Goal: Task Accomplishment & Management: Complete application form

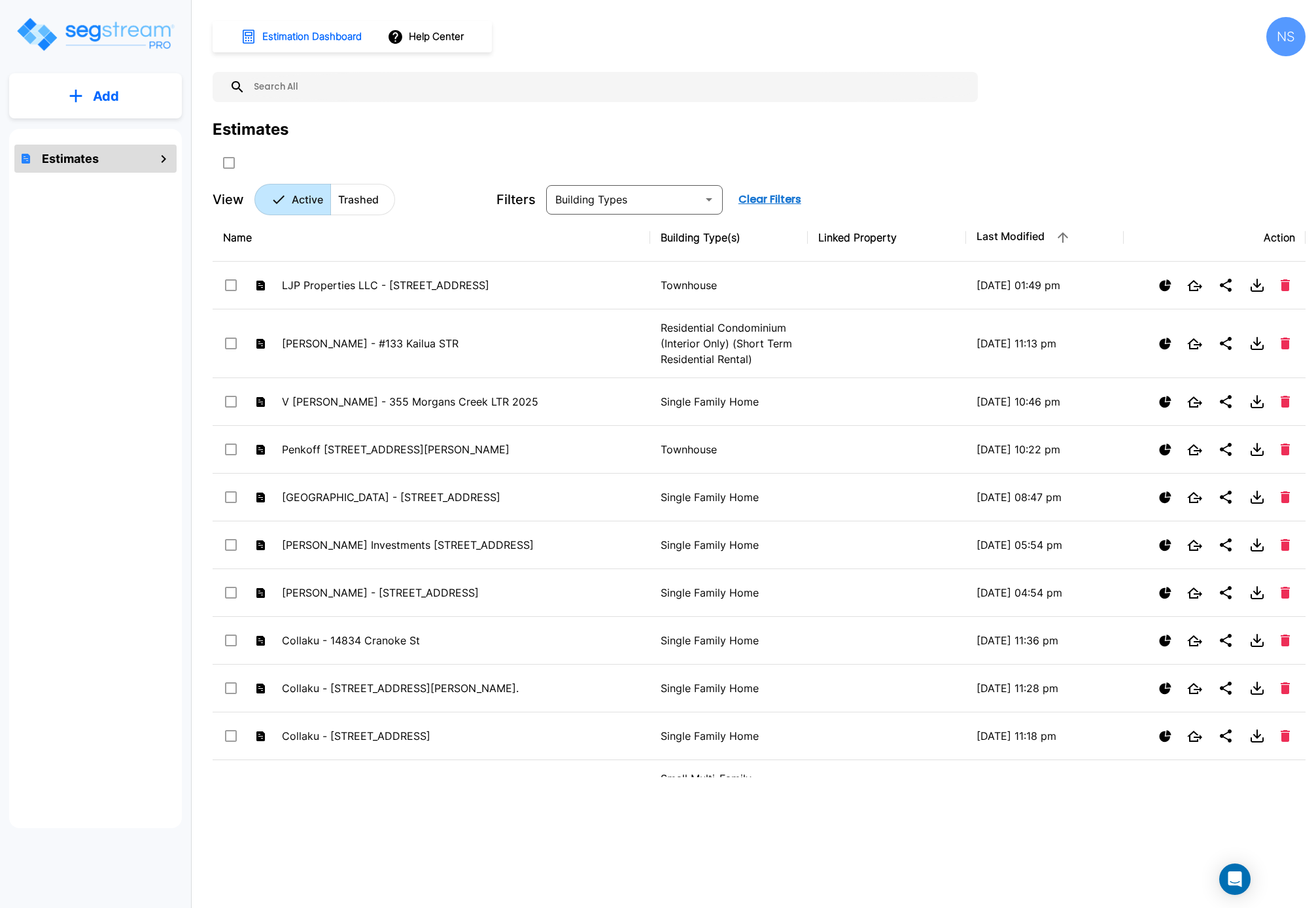
click at [91, 100] on button "Add" at bounding box center [95, 96] width 173 height 38
click at [78, 129] on p "Add Estimate" at bounding box center [103, 132] width 67 height 16
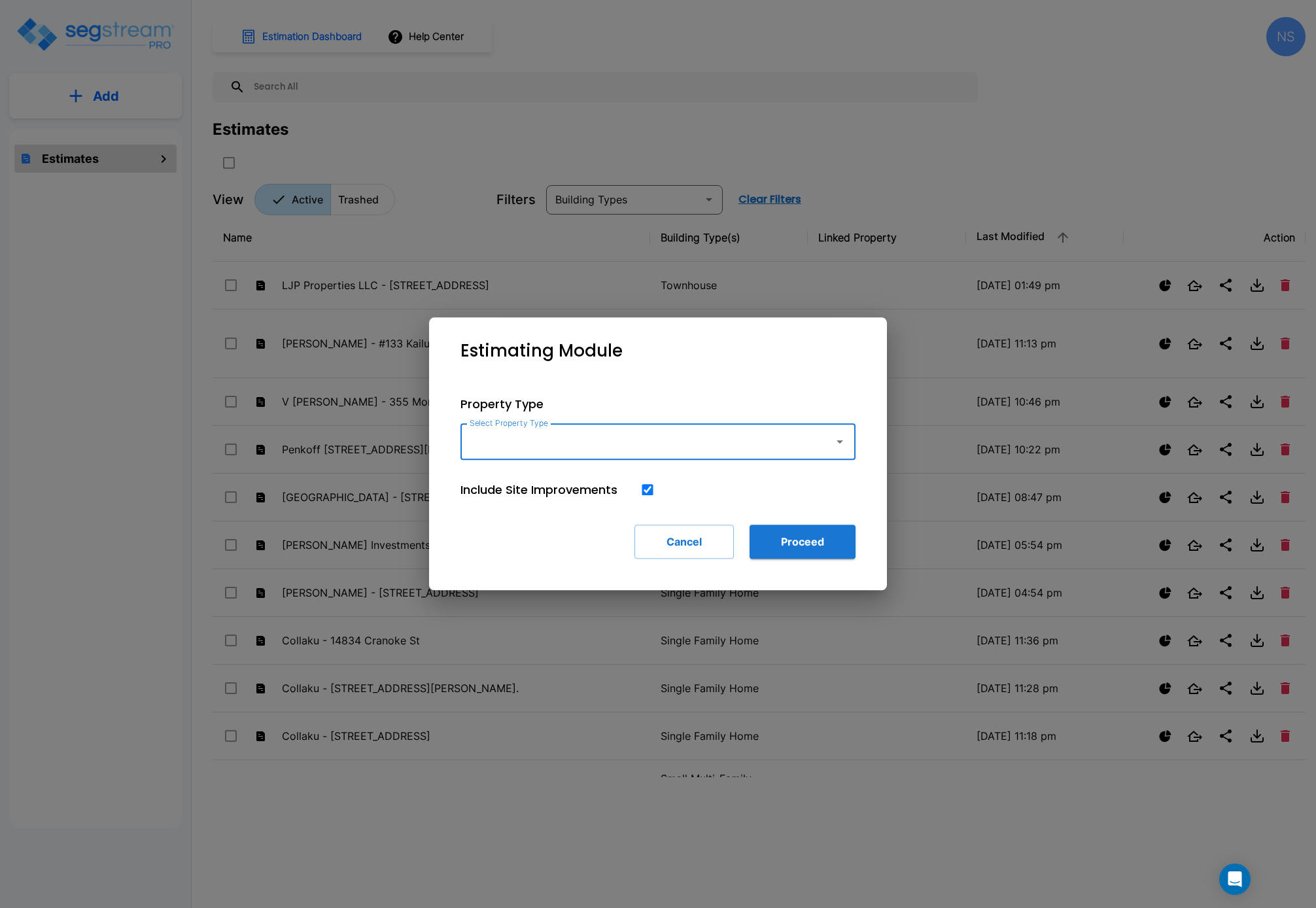
click at [844, 443] on icon "button" at bounding box center [840, 441] width 16 height 16
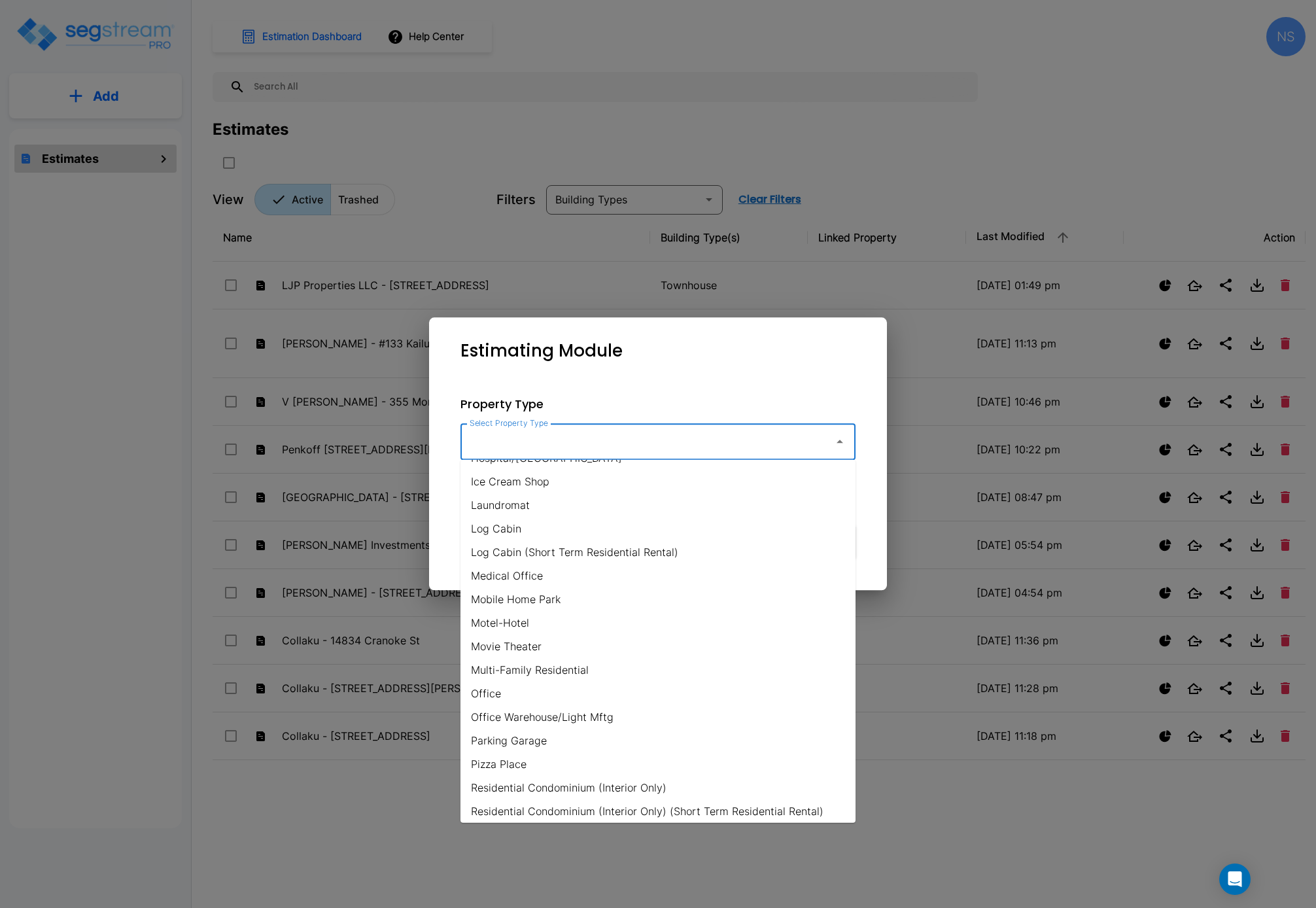
scroll to position [825, 0]
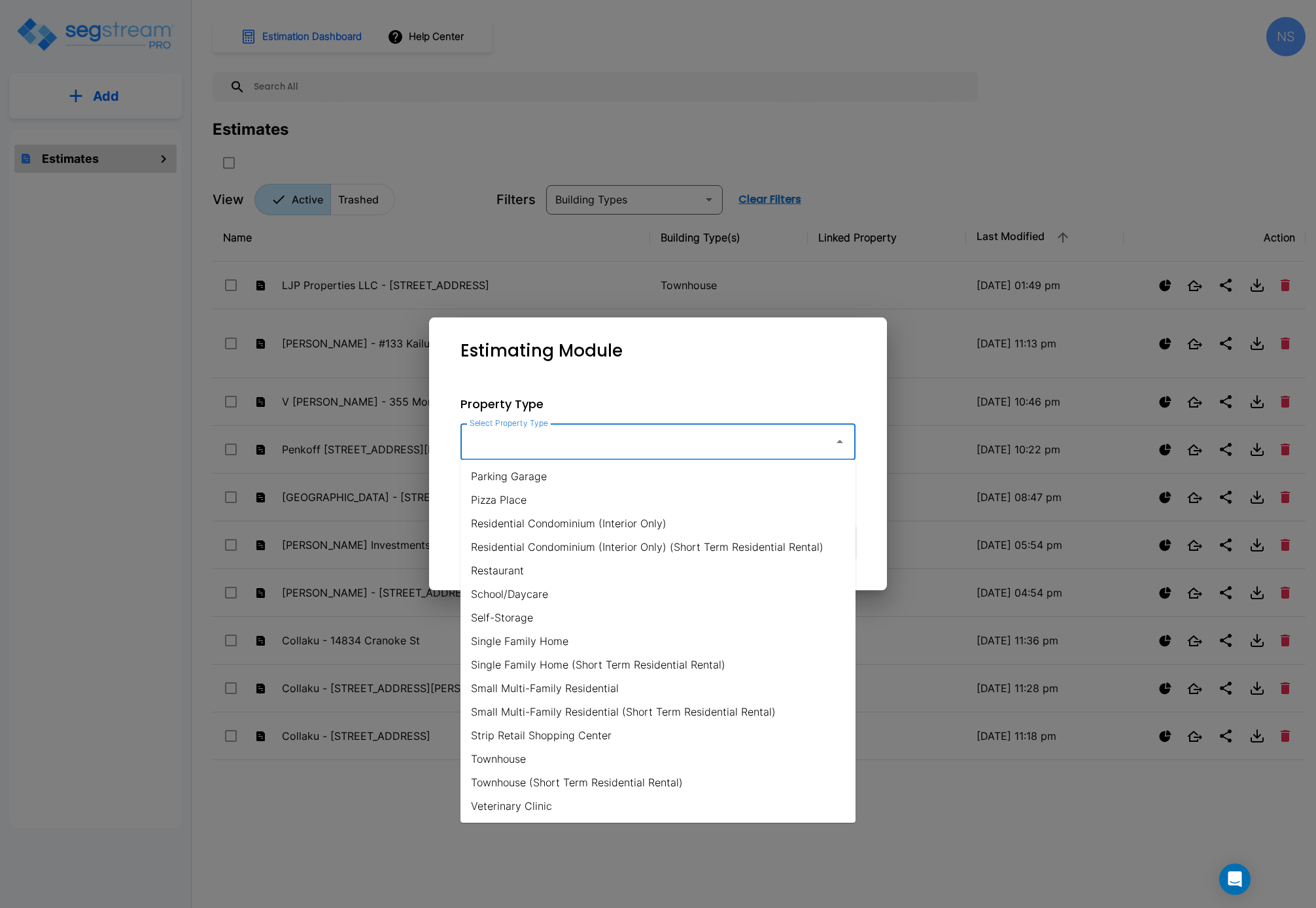
click at [538, 643] on li "Single Family Home" at bounding box center [658, 641] width 395 height 23
type input "Single Family Home"
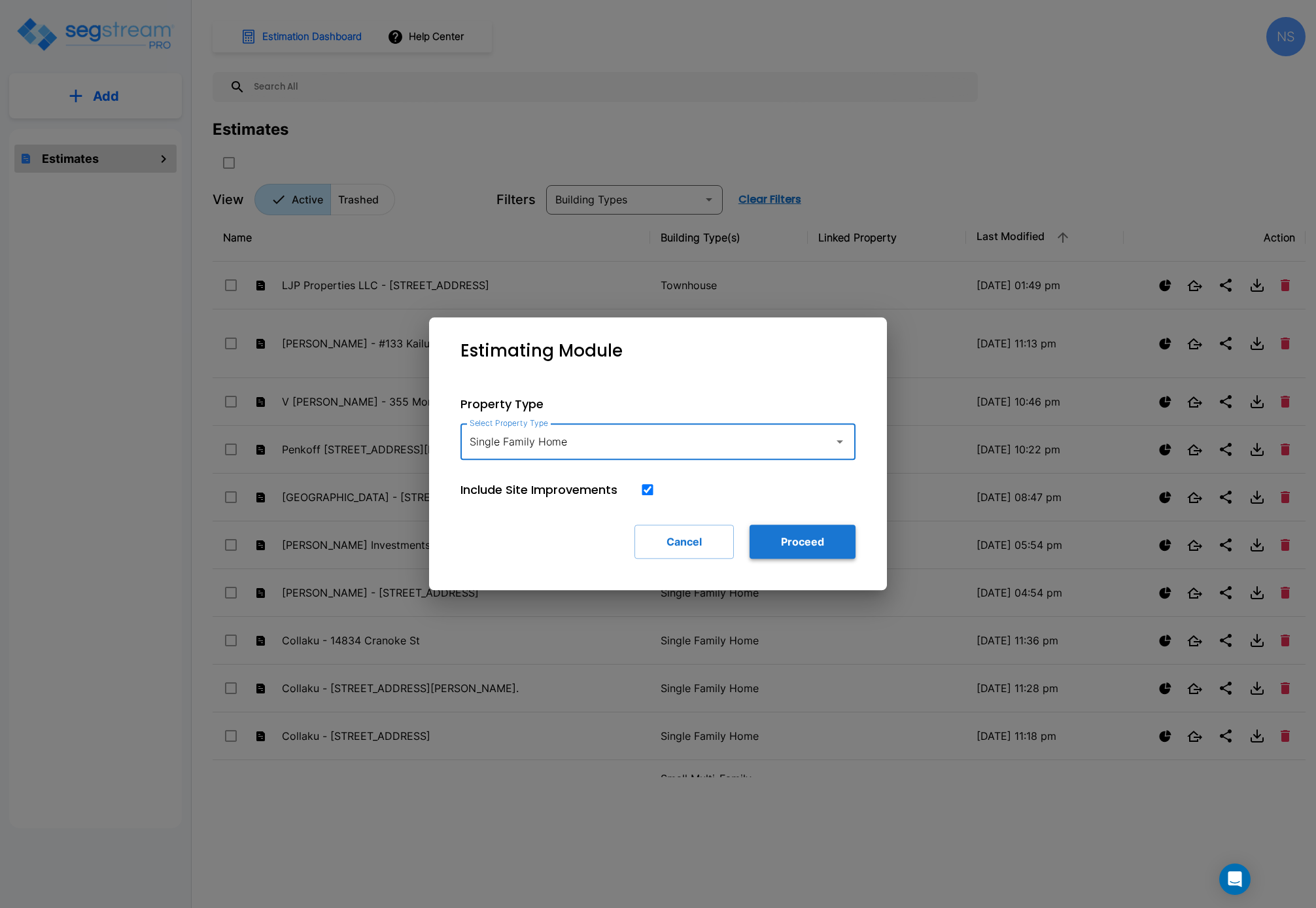
click at [807, 545] on button "Proceed" at bounding box center [802, 541] width 106 height 34
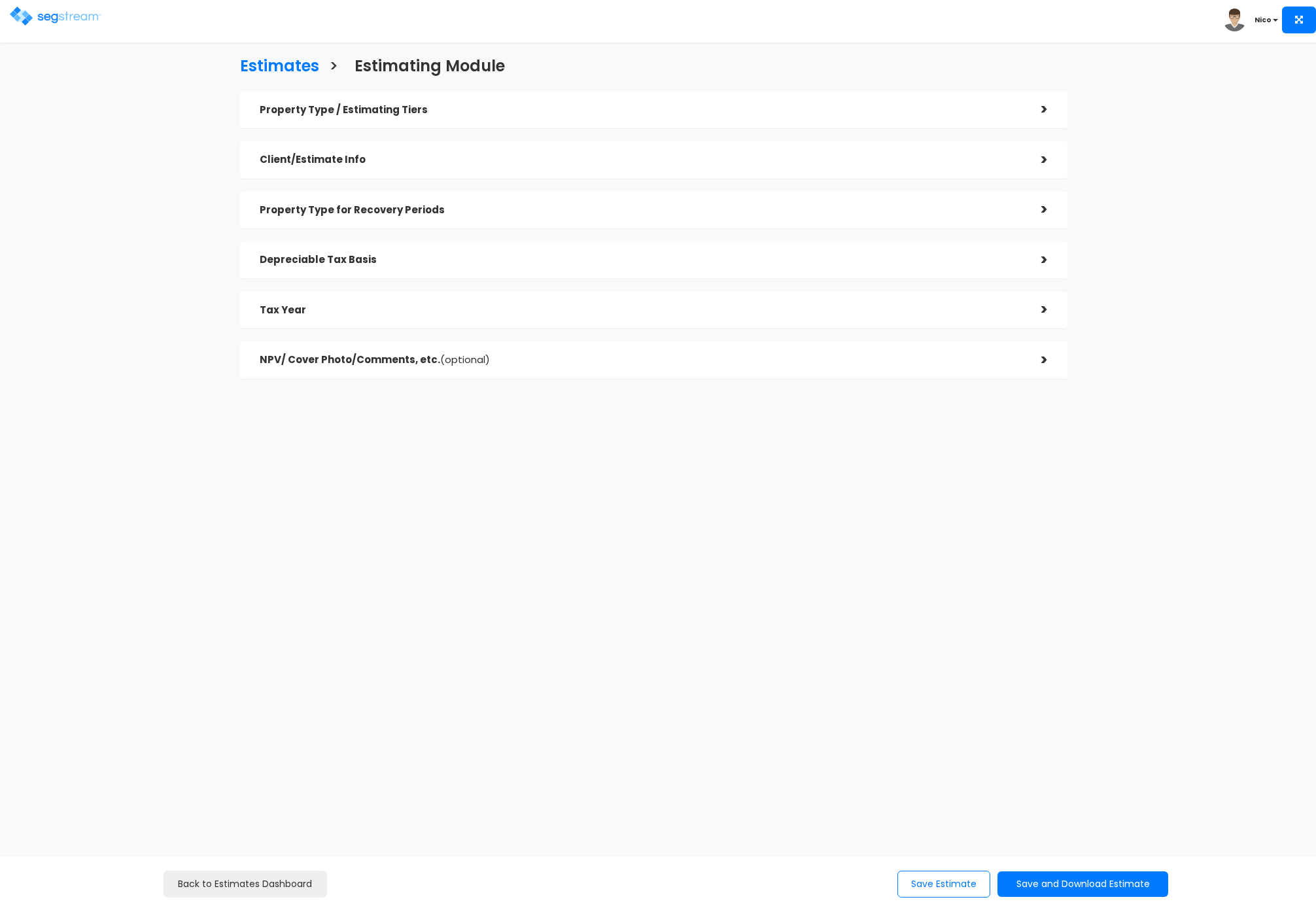
checkbox input "true"
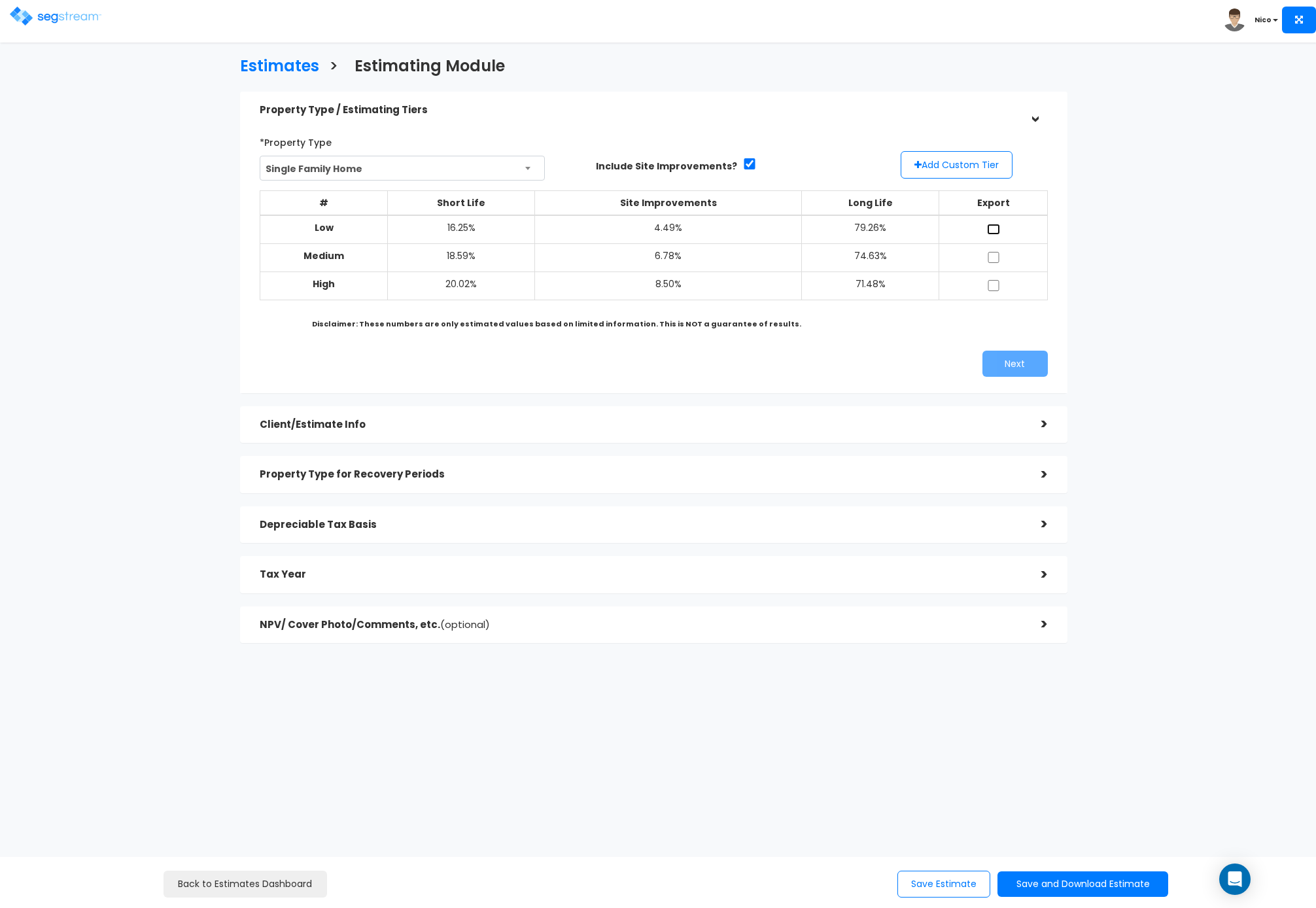
click at [991, 228] on input "checkbox" at bounding box center [994, 229] width 13 height 11
checkbox input "true"
click at [996, 256] on input "checkbox" at bounding box center [994, 257] width 13 height 11
checkbox input "true"
click at [998, 285] on input "checkbox" at bounding box center [994, 285] width 13 height 11
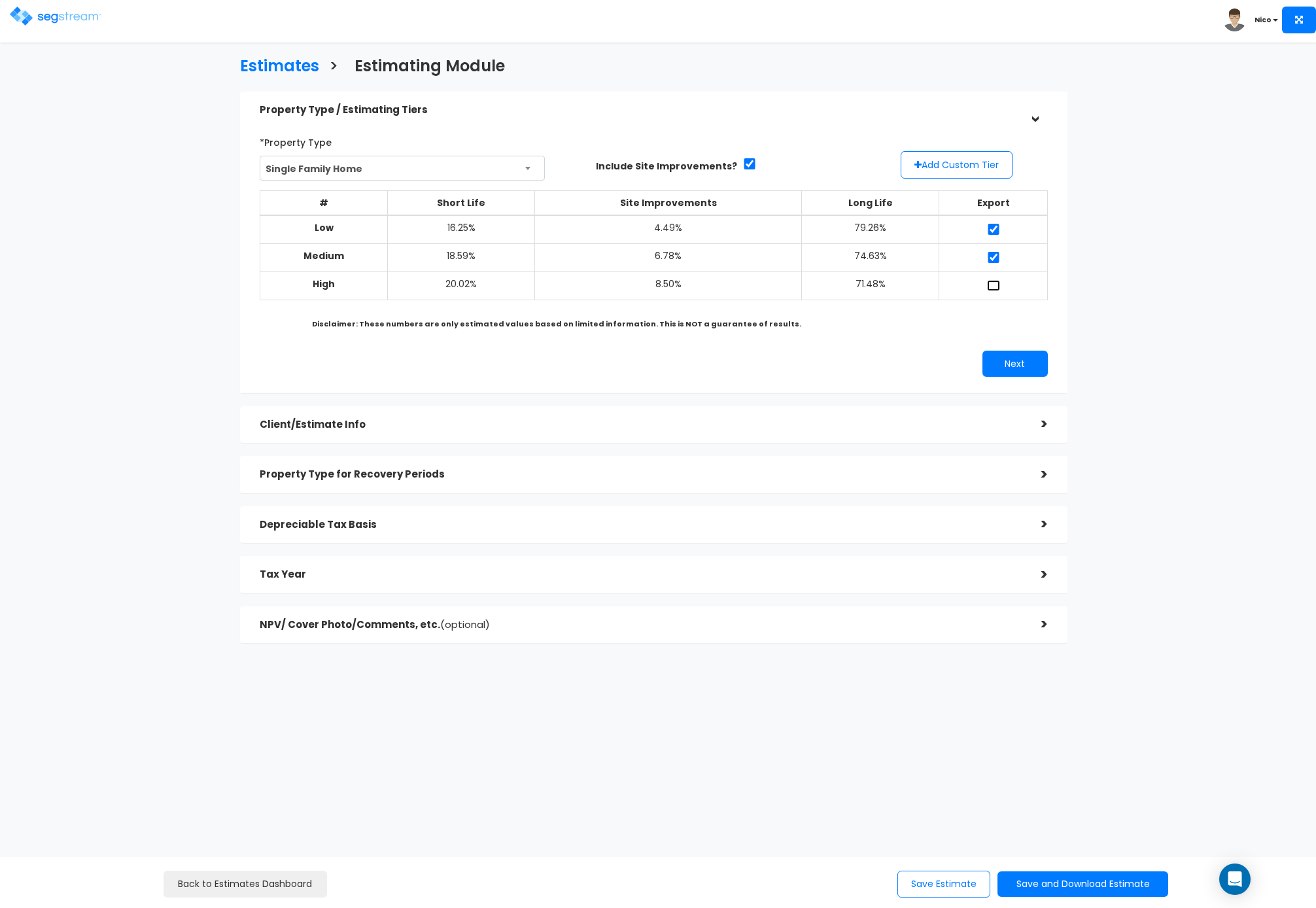
checkbox input "true"
drag, startPoint x: 1013, startPoint y: 360, endPoint x: 897, endPoint y: 342, distance: 117.4
click at [897, 342] on div "*Property Type Single Family Home Assisted/Senior Living Auto Repair Shop Auto …" at bounding box center [653, 254] width 808 height 258
click at [961, 167] on button "Add Custom Tier" at bounding box center [956, 165] width 112 height 27
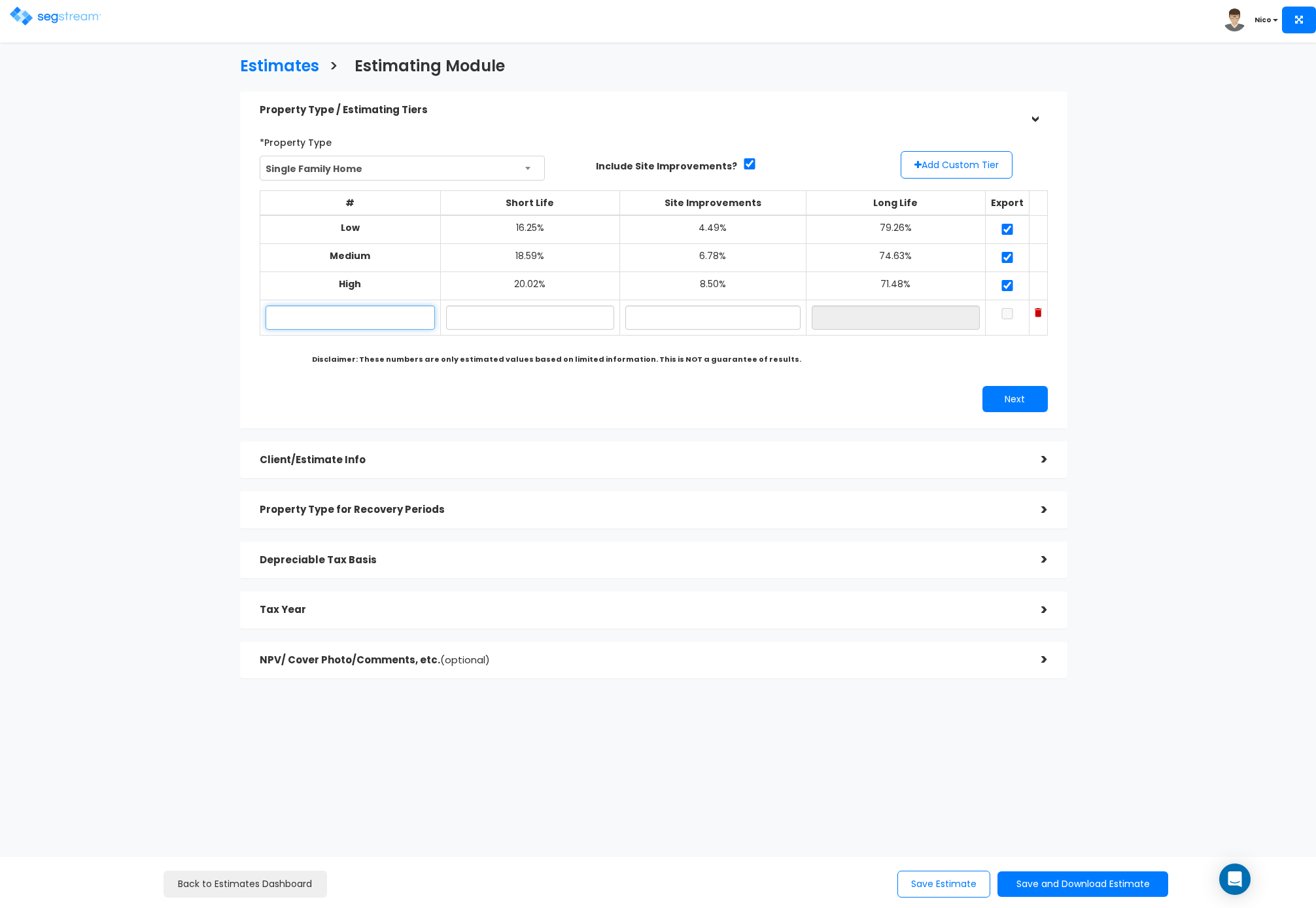
click at [325, 313] on input "text" at bounding box center [350, 317] width 169 height 24
type input "13 Locust Jennifer Legas LTR 2024"
type input "17.10%"
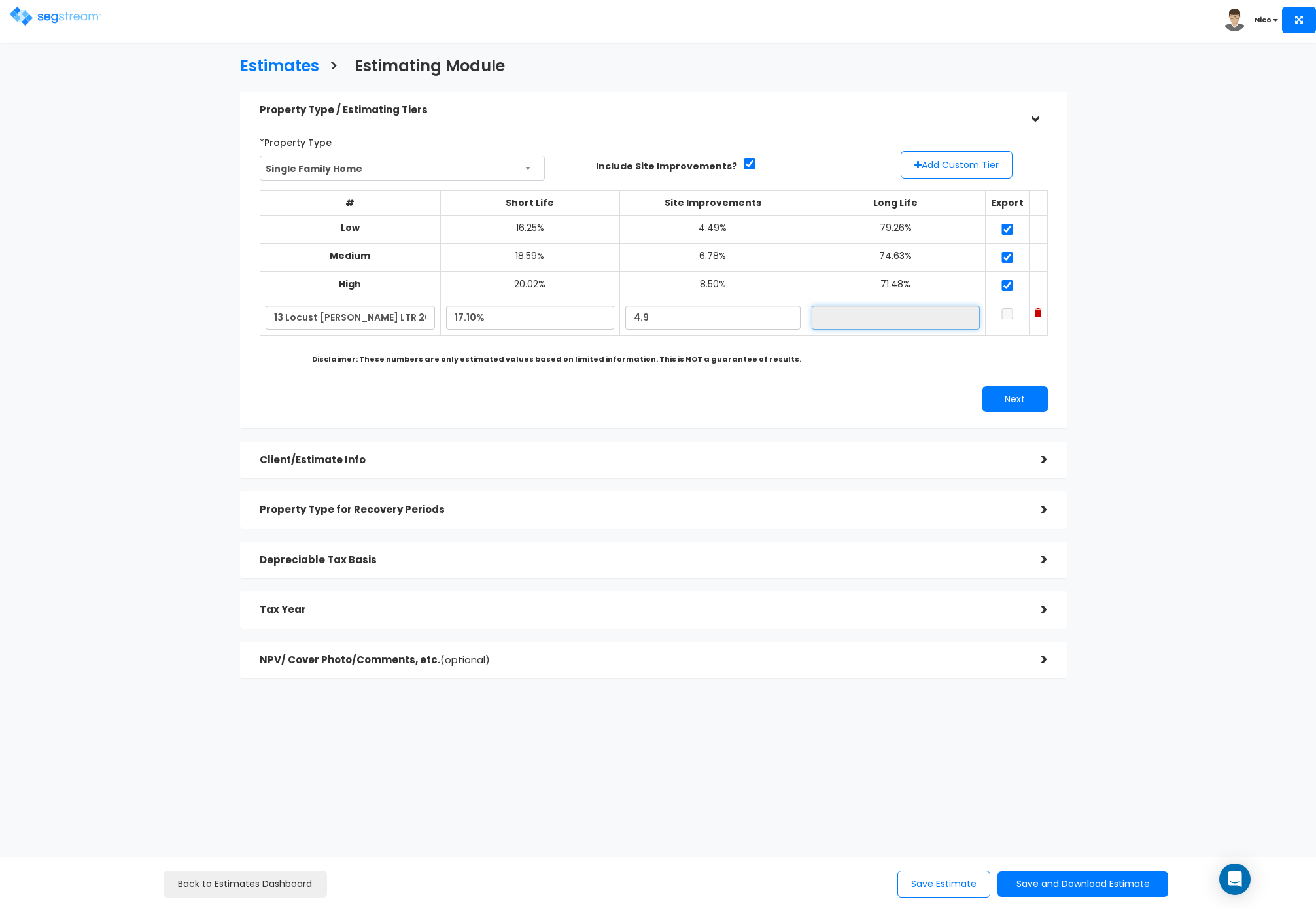
type input "4.90%"
type input "78.00%"
click at [1001, 317] on input "checkbox" at bounding box center [1007, 313] width 13 height 11
checkbox input "true"
click at [1012, 400] on button "Next" at bounding box center [1015, 399] width 65 height 26
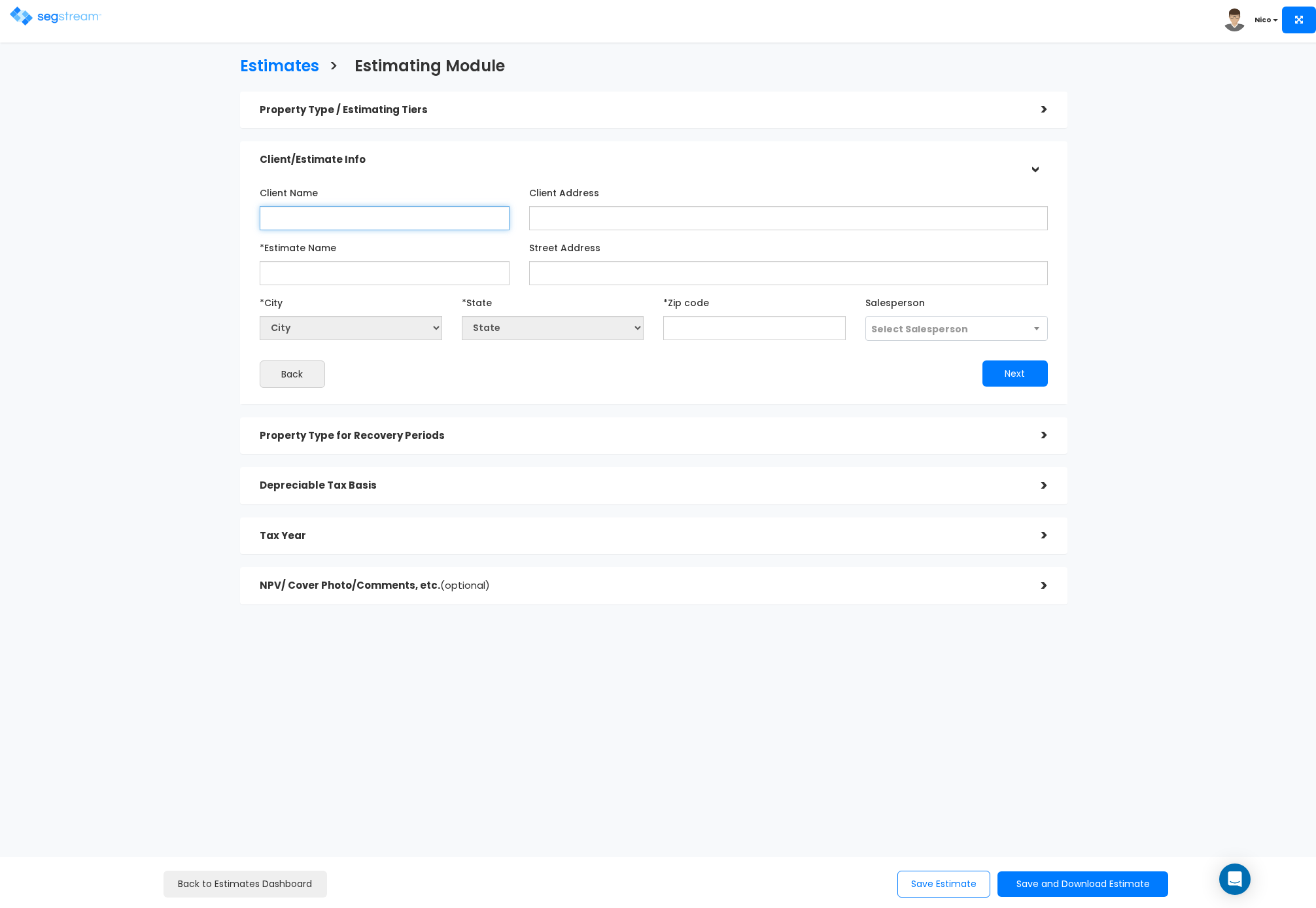
click at [323, 221] on input "Client Name" at bounding box center [384, 218] width 250 height 24
type input "[PERSON_NAME]"
type input "[STREET_ADDRESS]"
type input "Legas - 13 Locust Loop Rn, Ocala - 2024 LTR"
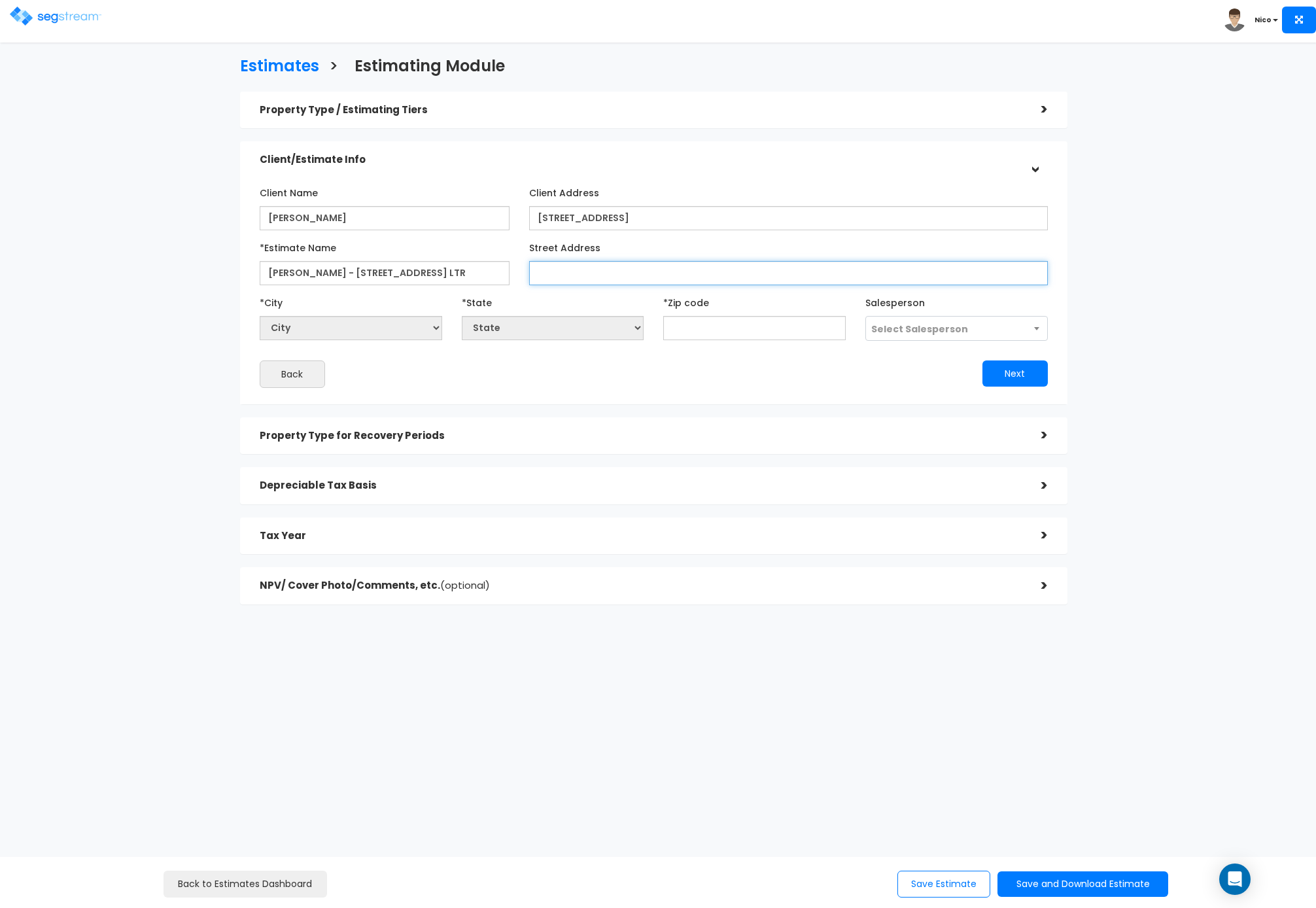
click at [560, 279] on input "Street Address" at bounding box center [789, 273] width 519 height 24
paste input "13 Locust Loop Run"
type input "13 Locust Loop Run"
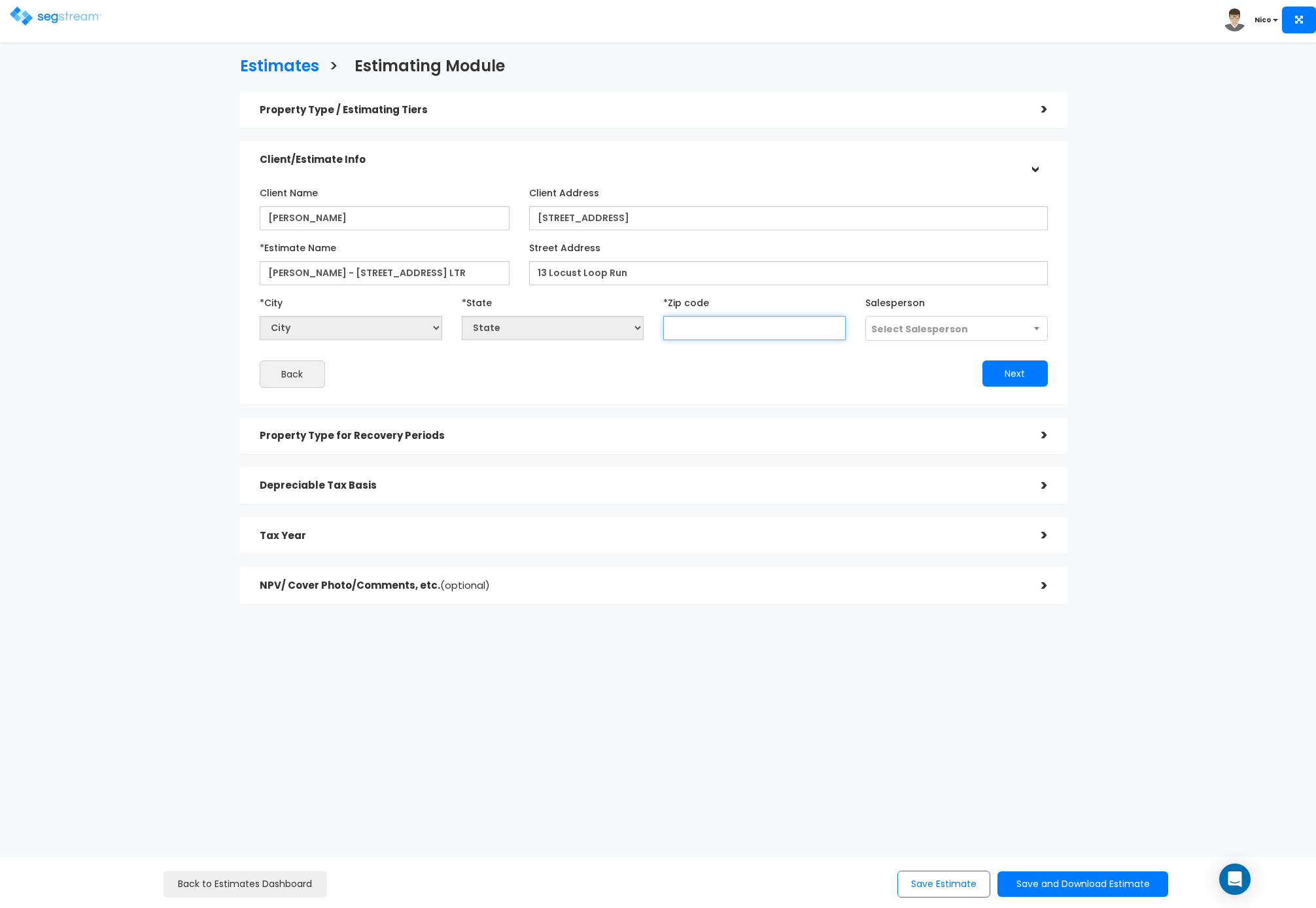
click at [724, 340] on input "text" at bounding box center [754, 328] width 182 height 24
type input "344"
select select "FL"
type input "34472"
click at [934, 316] on span "Select Salesperson" at bounding box center [956, 329] width 182 height 25
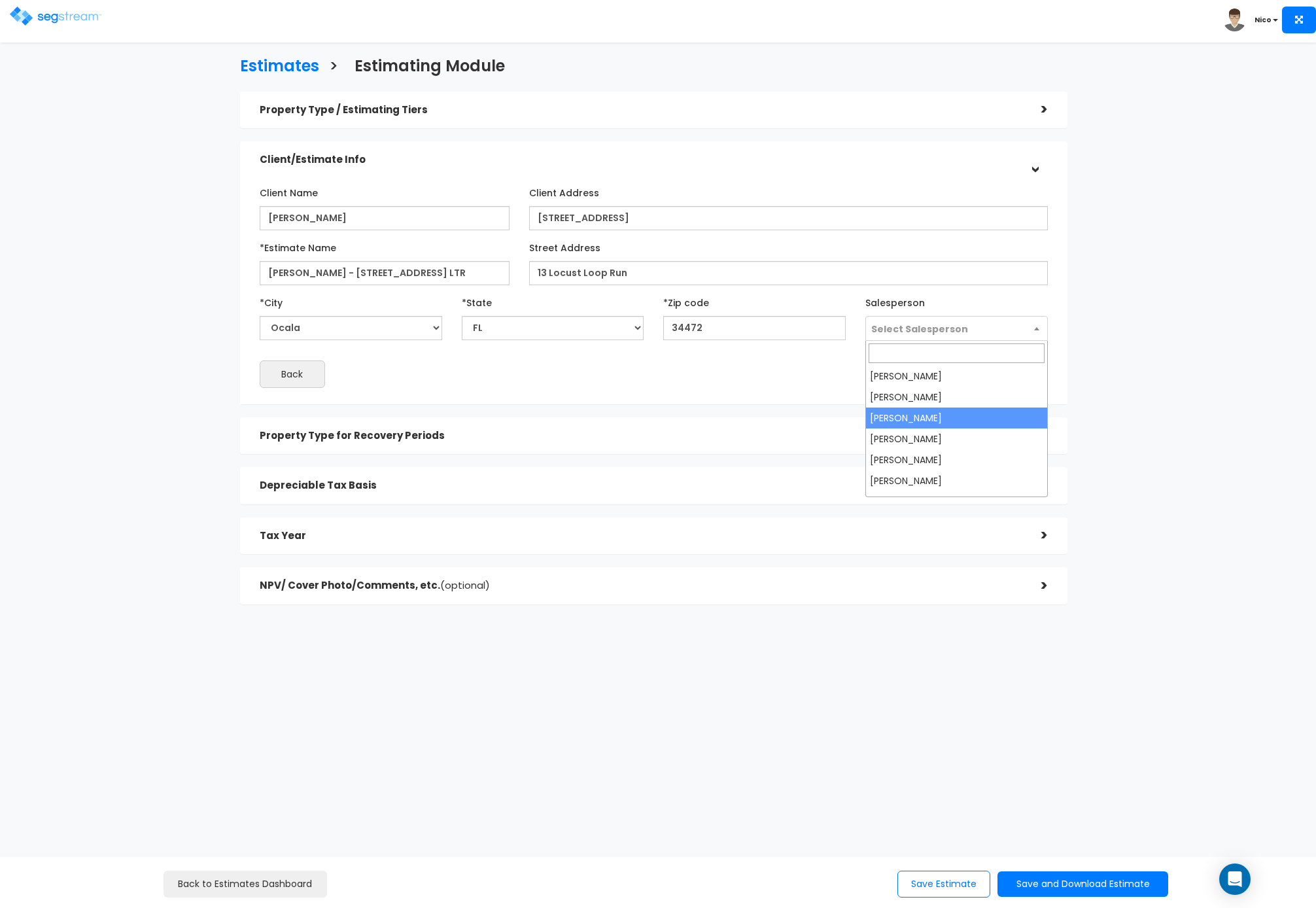
select select "173"
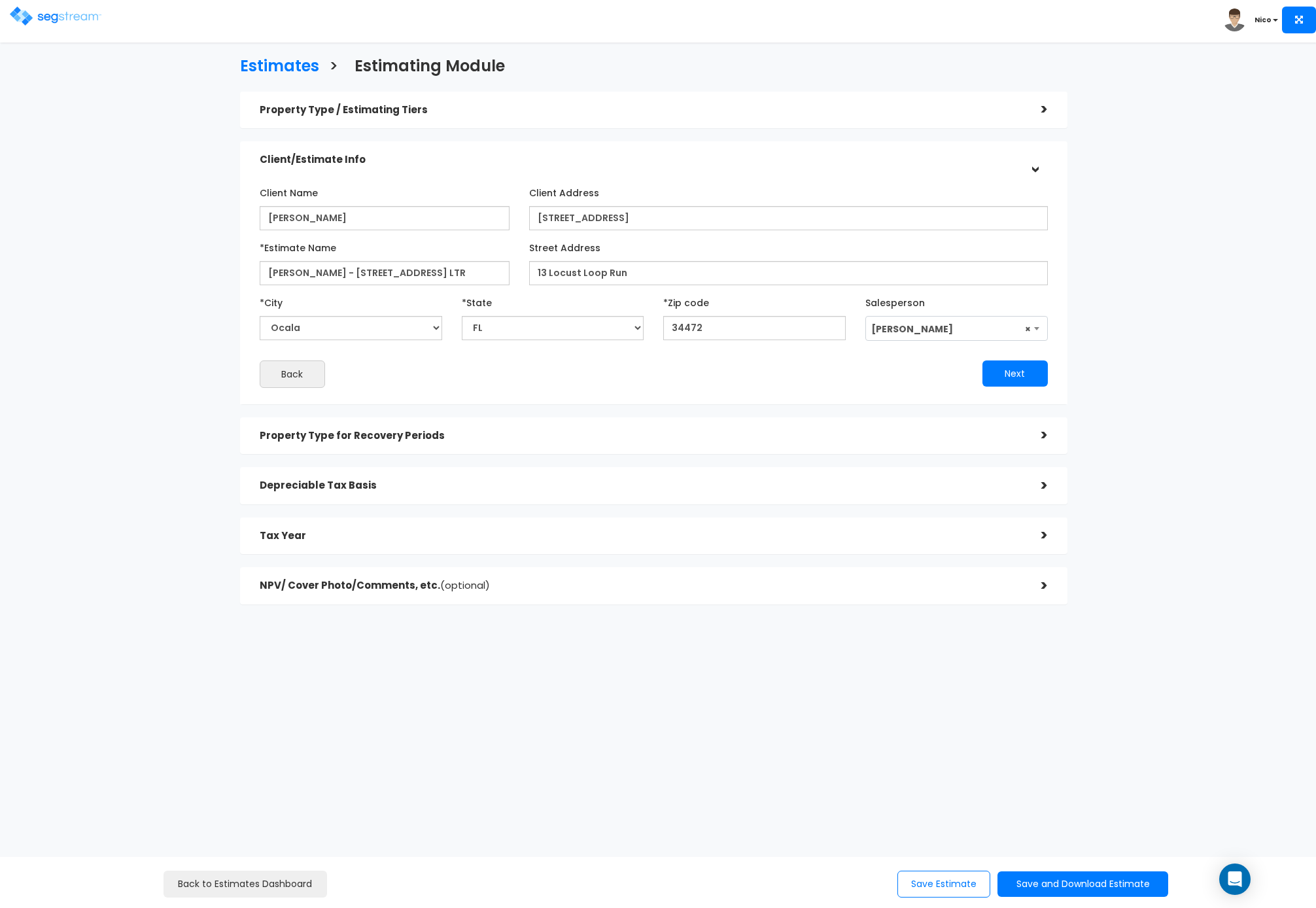
click at [739, 372] on div "Next" at bounding box center [855, 373] width 404 height 26
click at [1012, 366] on button "Next" at bounding box center [1015, 373] width 65 height 26
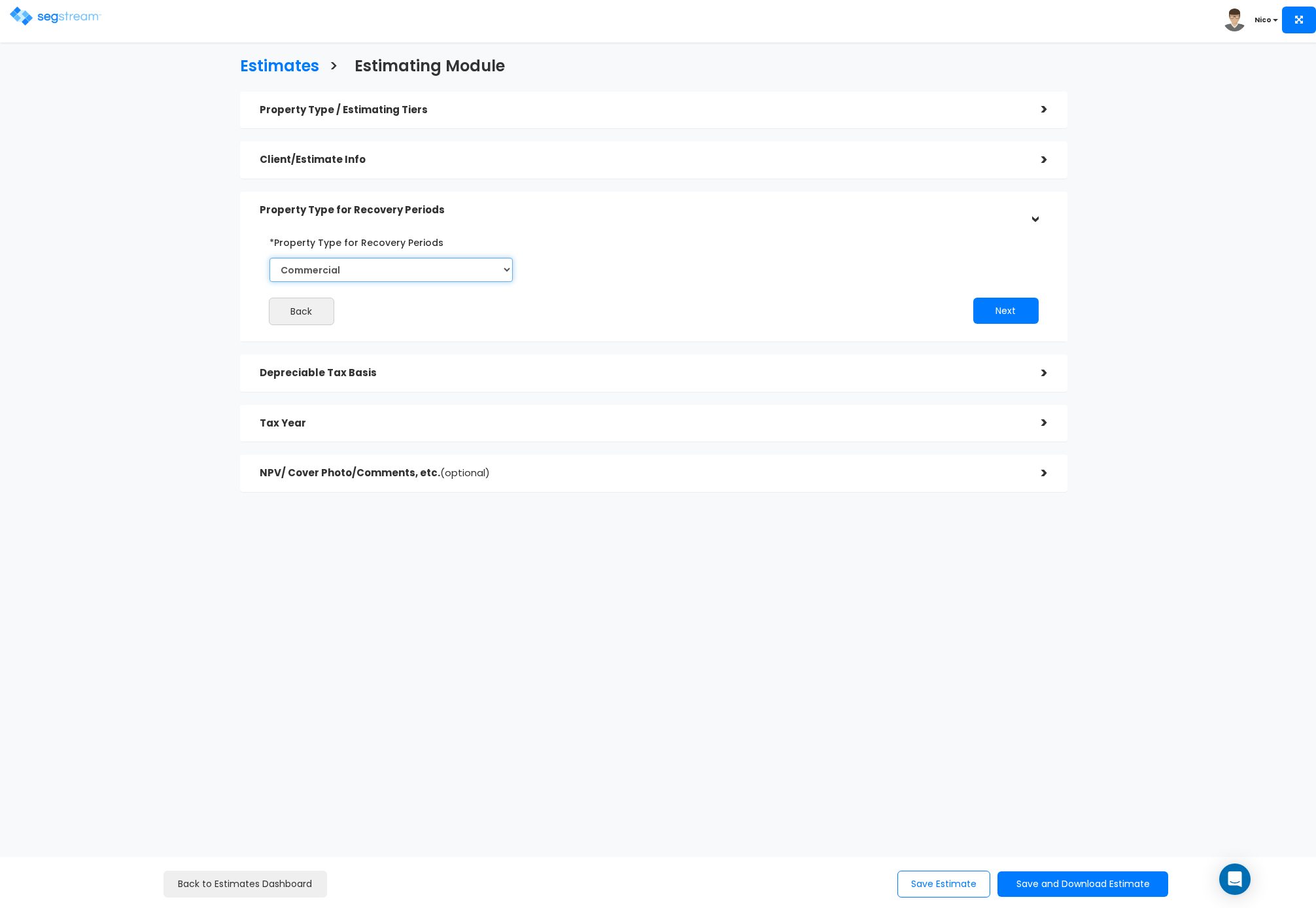
click at [425, 268] on select "Commercial Residential" at bounding box center [391, 269] width 243 height 24
select select "Residential"
click at [270, 258] on select "Commercial Residential" at bounding box center [391, 269] width 243 height 24
click at [1010, 313] on button "Next" at bounding box center [1006, 311] width 65 height 26
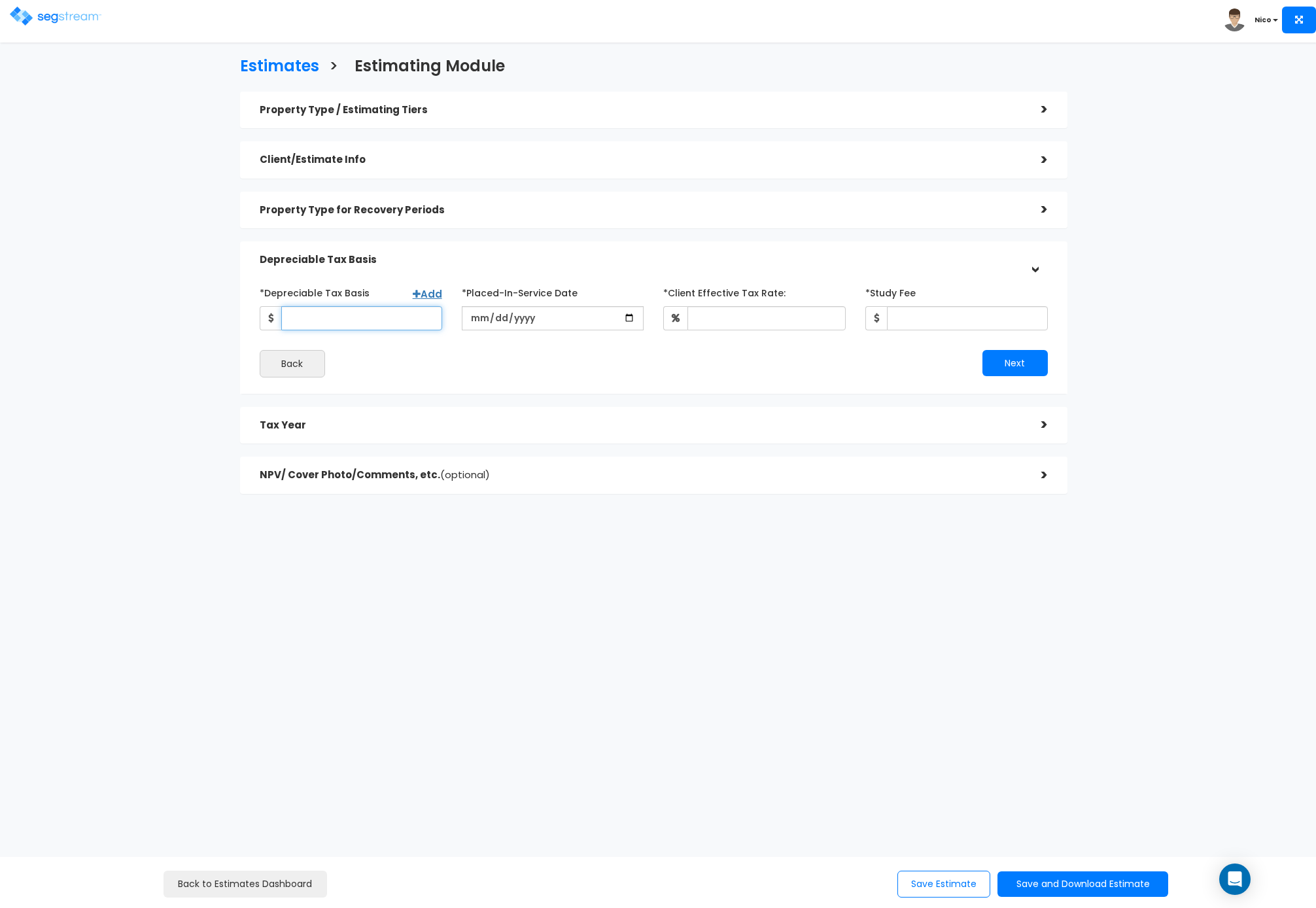
click at [330, 318] on input "*Depreciable Tax Basis" at bounding box center [362, 318] width 161 height 24
type input "259,800"
type input "2024-12-19"
click at [697, 317] on input "*Client Effective Tax Rate:" at bounding box center [767, 318] width 158 height 24
type input "35"
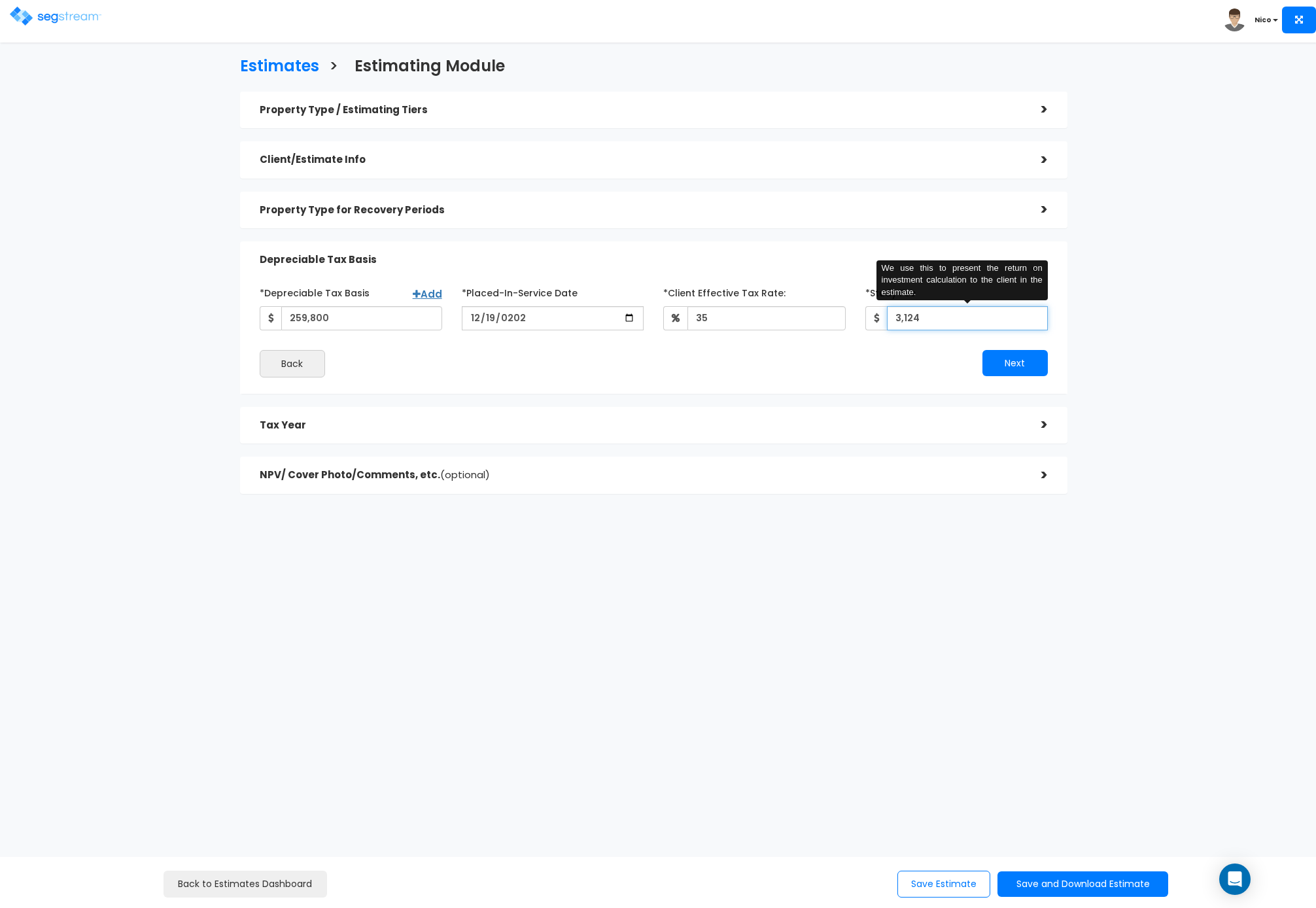
type input "3,124"
click at [740, 368] on div "Next" at bounding box center [855, 363] width 404 height 26
click at [1016, 357] on button "Next" at bounding box center [1015, 363] width 65 height 26
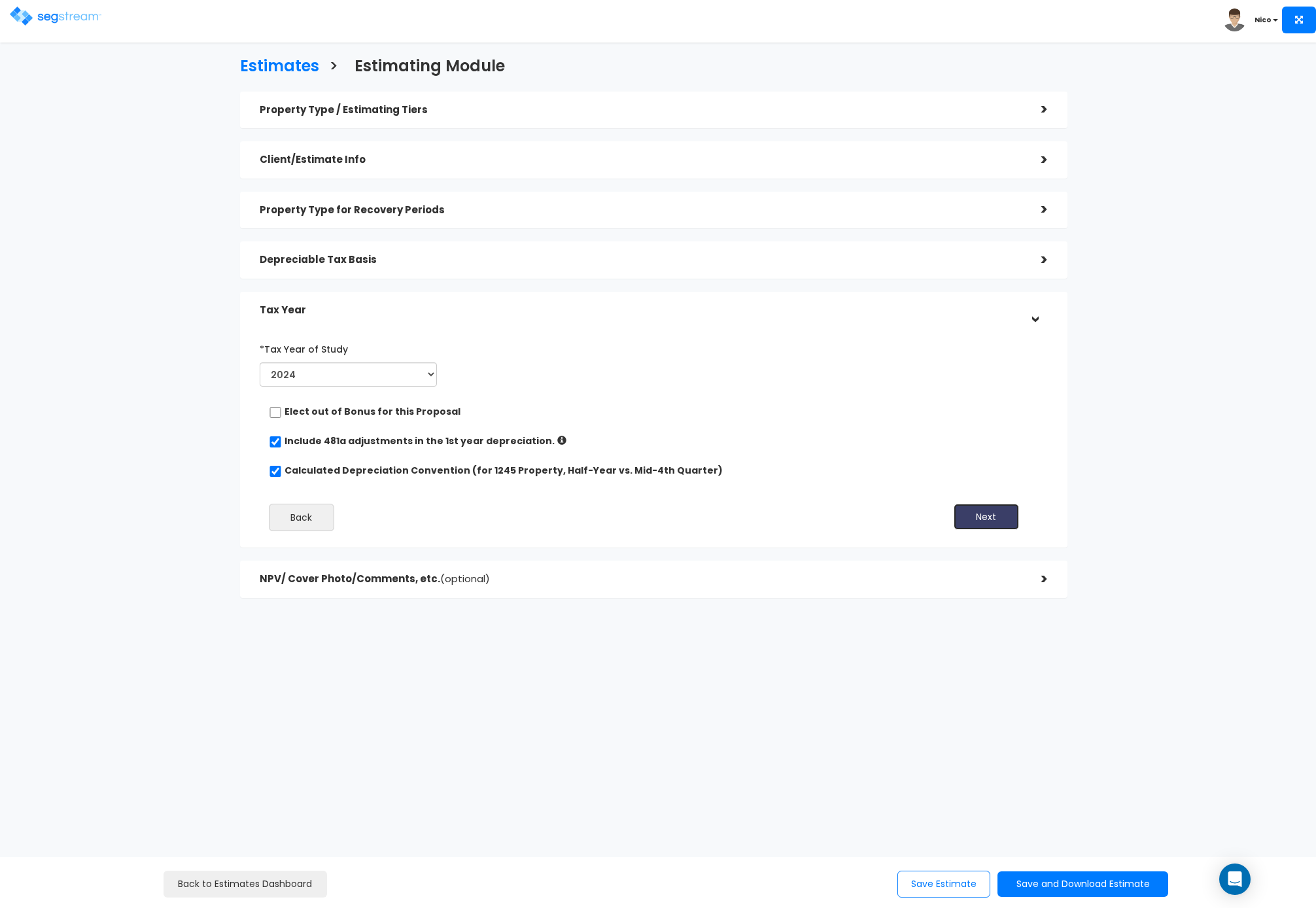
click at [992, 518] on button "Next" at bounding box center [986, 517] width 65 height 26
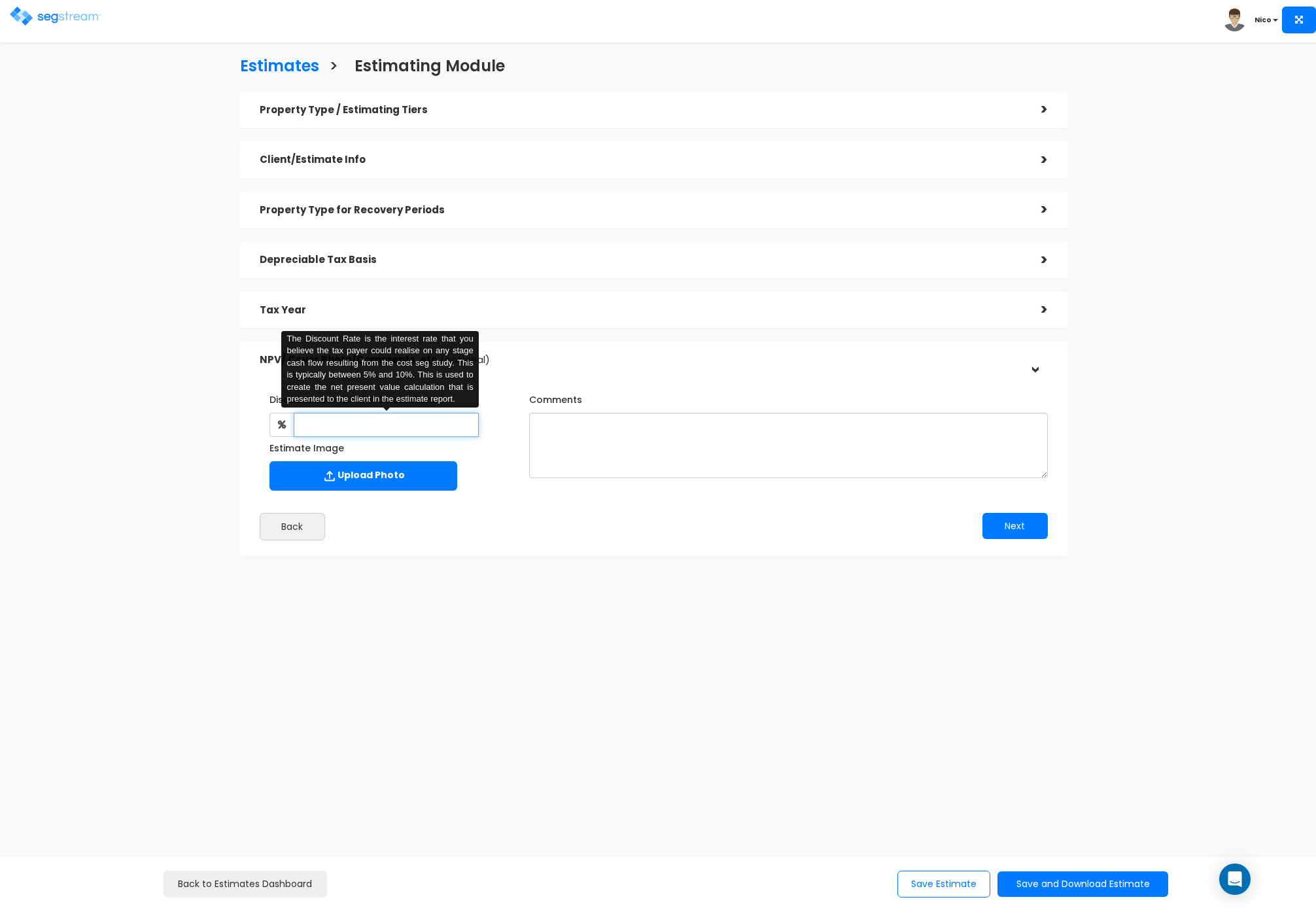
click at [358, 425] on input "text" at bounding box center [386, 424] width 185 height 24
type input "8"
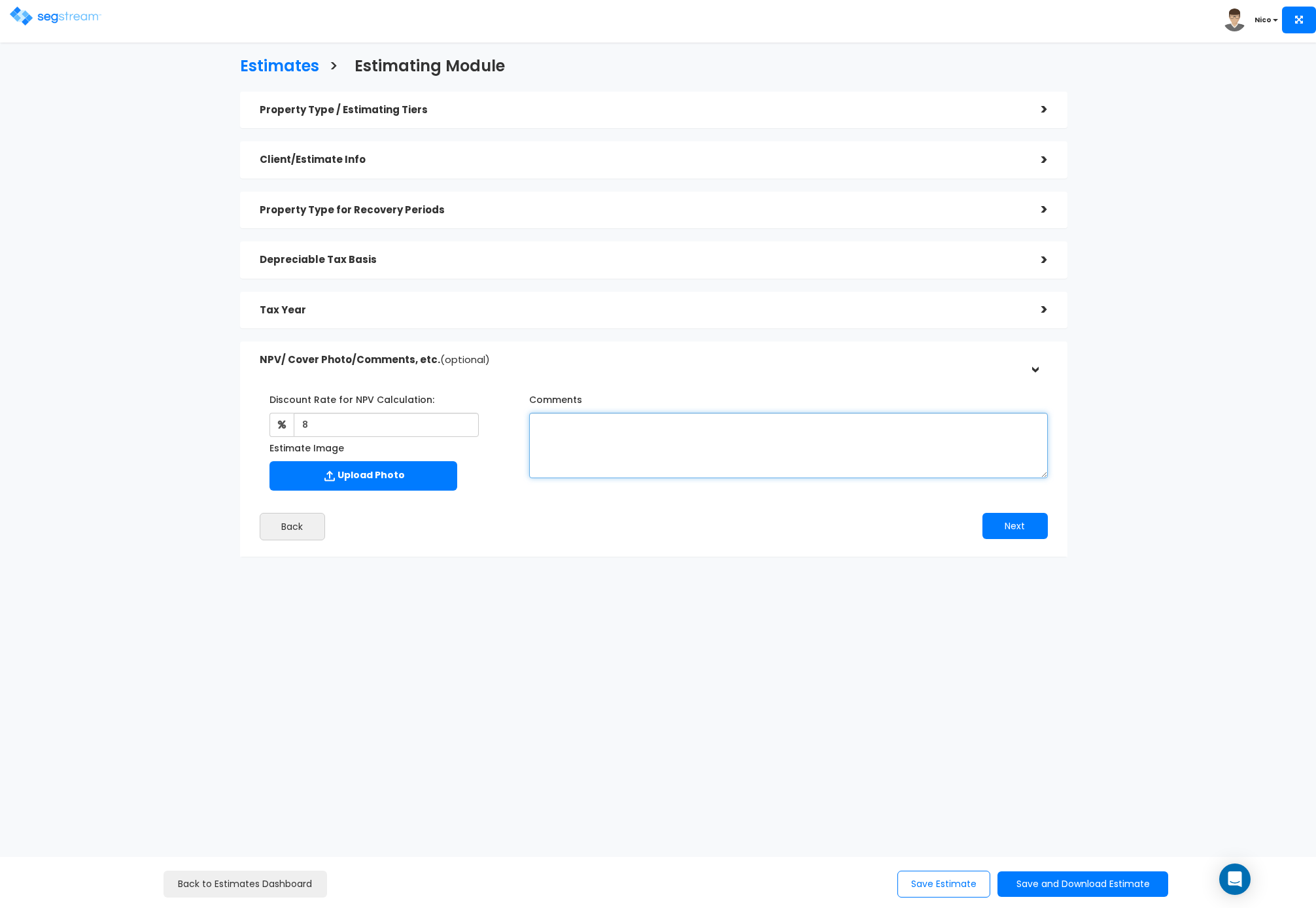
click at [571, 430] on textarea "Comments" at bounding box center [789, 445] width 519 height 65
type textarea "Tax / County records indicate possession of 12/19/2024. LV per Marion County."
click at [1030, 533] on button "Next" at bounding box center [1015, 526] width 65 height 26
click at [912, 870] on button "Save Estimate" at bounding box center [943, 883] width 93 height 27
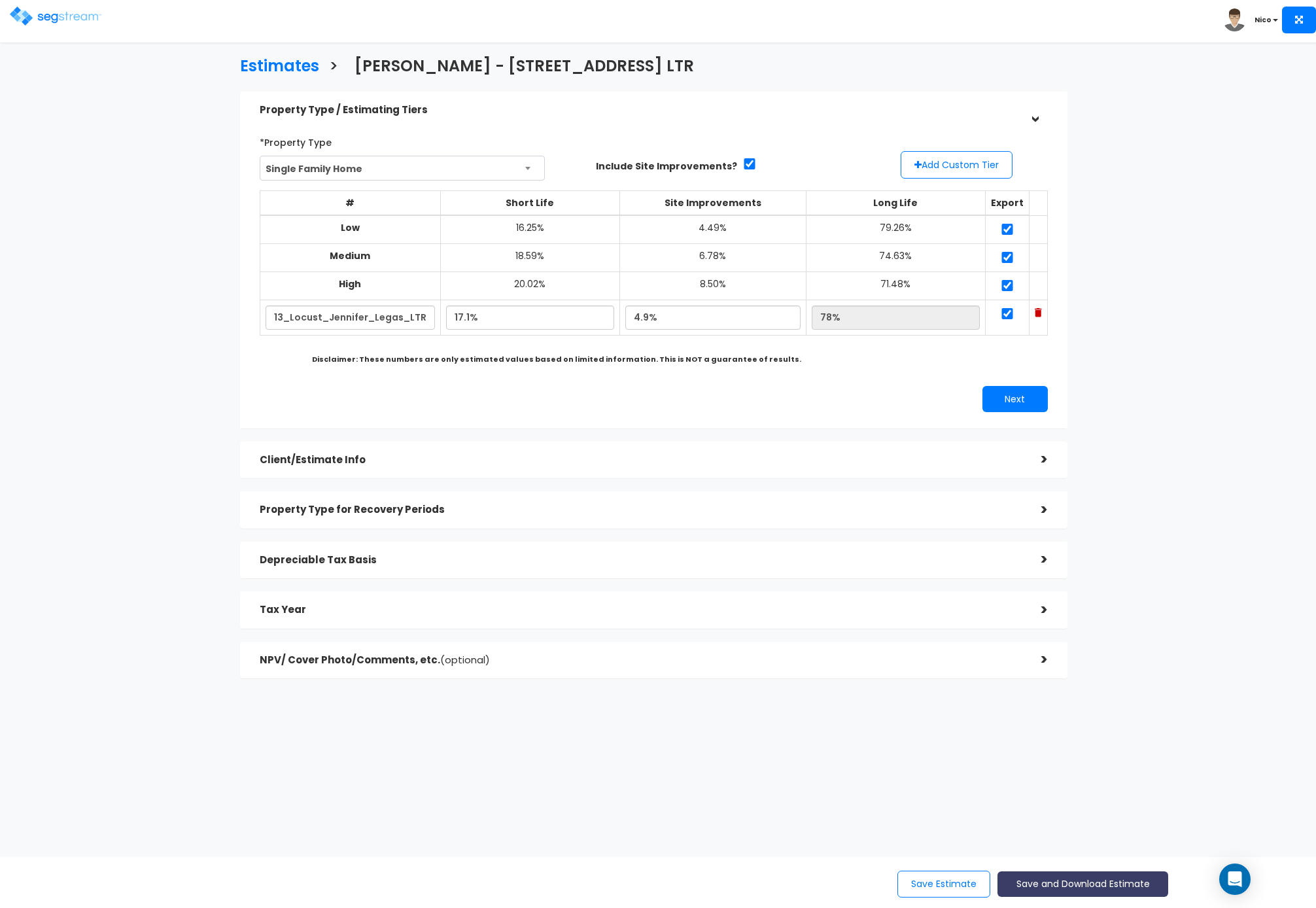
click at [1054, 886] on button "Save and Download Estimate" at bounding box center [1083, 883] width 171 height 25
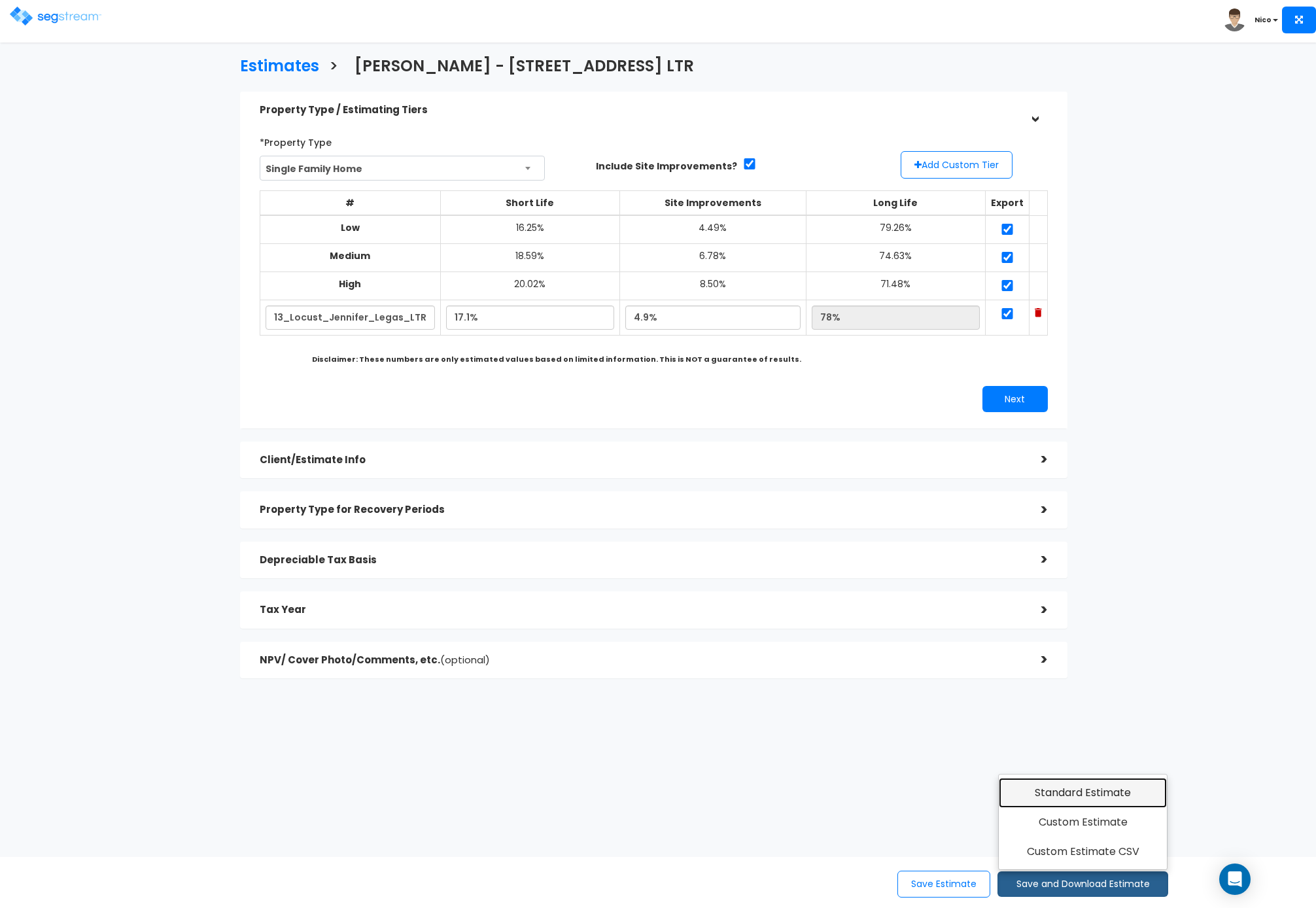
click at [1073, 795] on link "Standard Estimate" at bounding box center [1083, 793] width 168 height 30
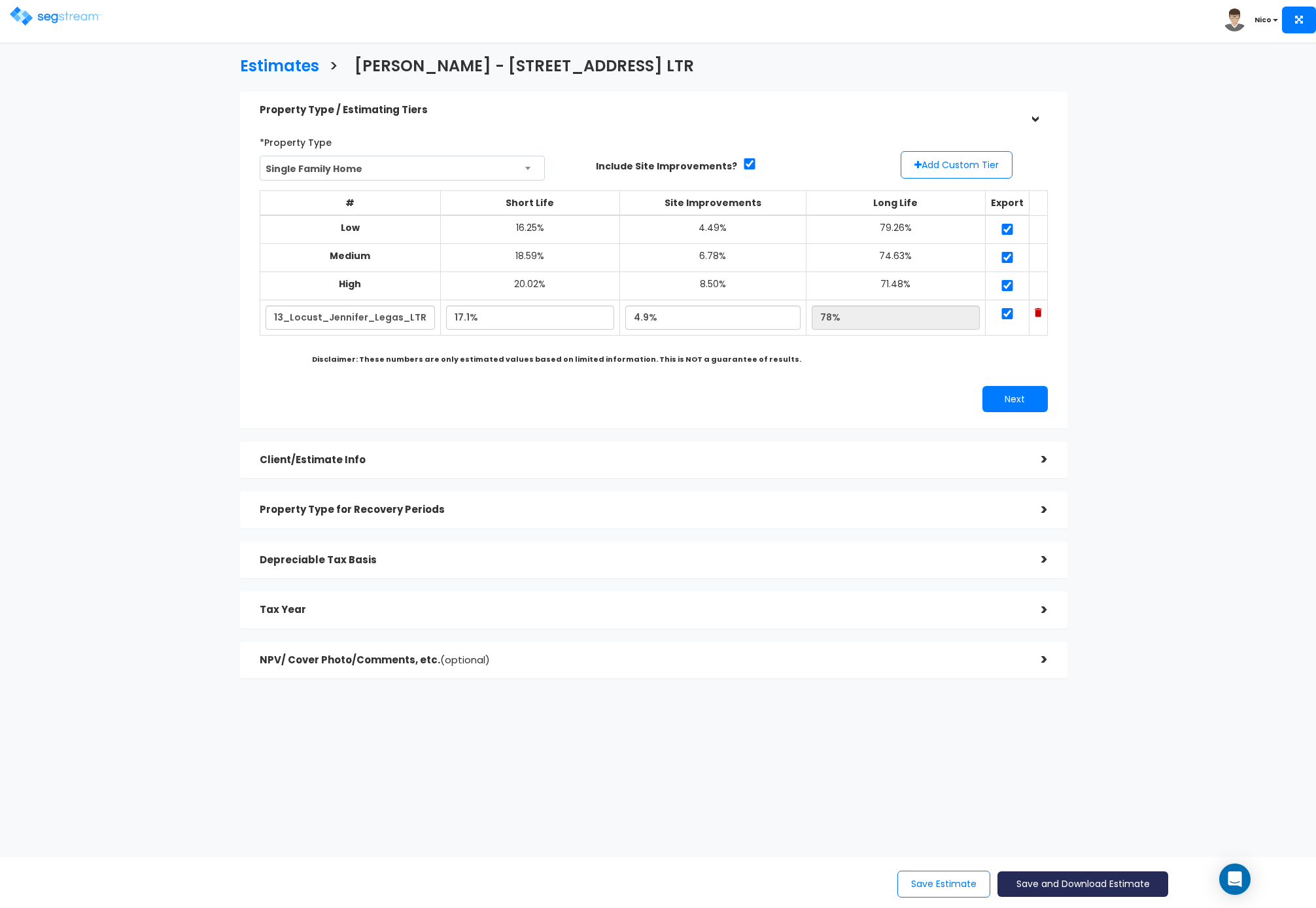
click at [1066, 885] on button "Save and Download Estimate" at bounding box center [1083, 883] width 171 height 25
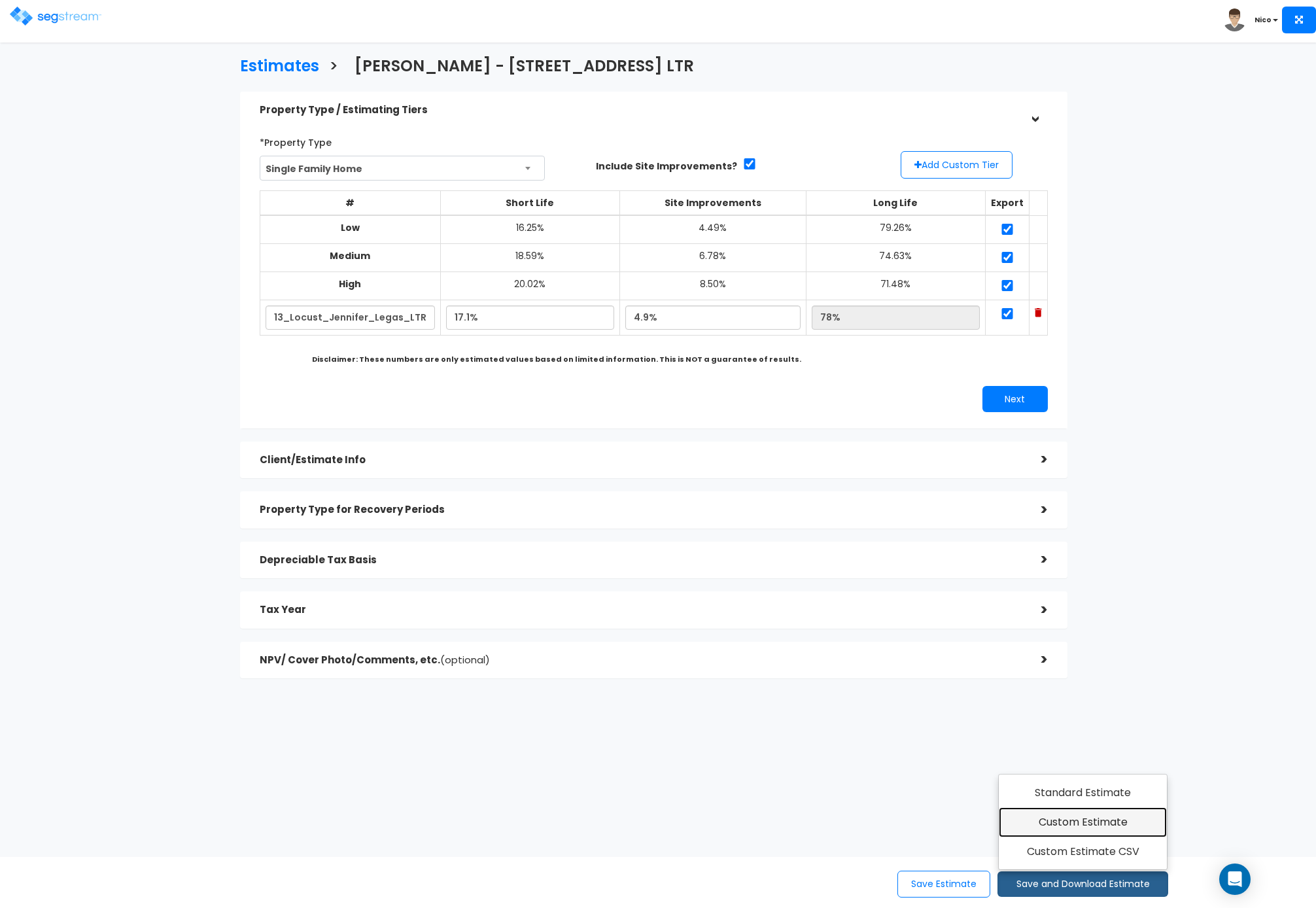
click at [1086, 827] on link "Custom Estimate" at bounding box center [1083, 822] width 168 height 30
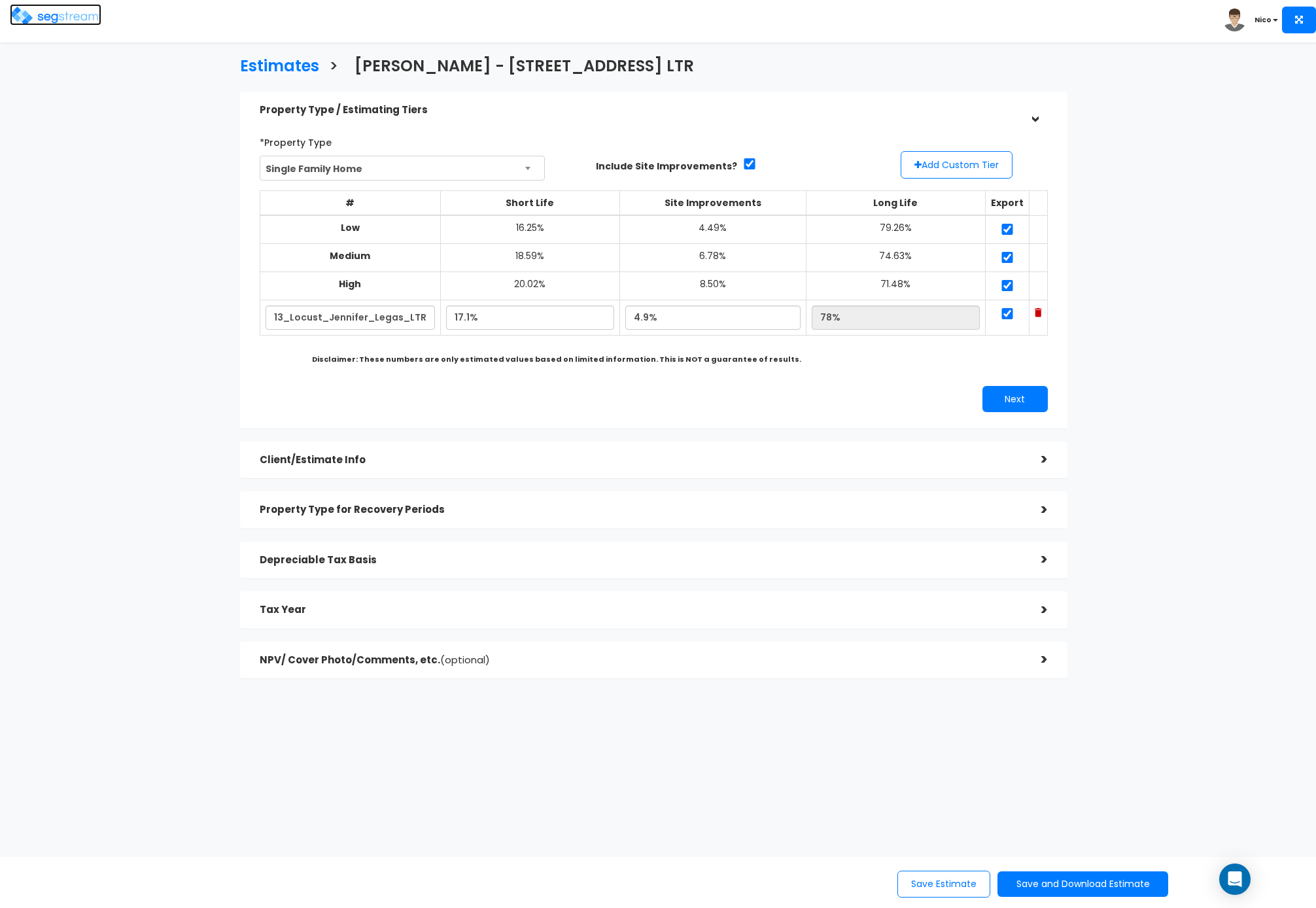
click at [53, 15] on img at bounding box center [55, 16] width 91 height 19
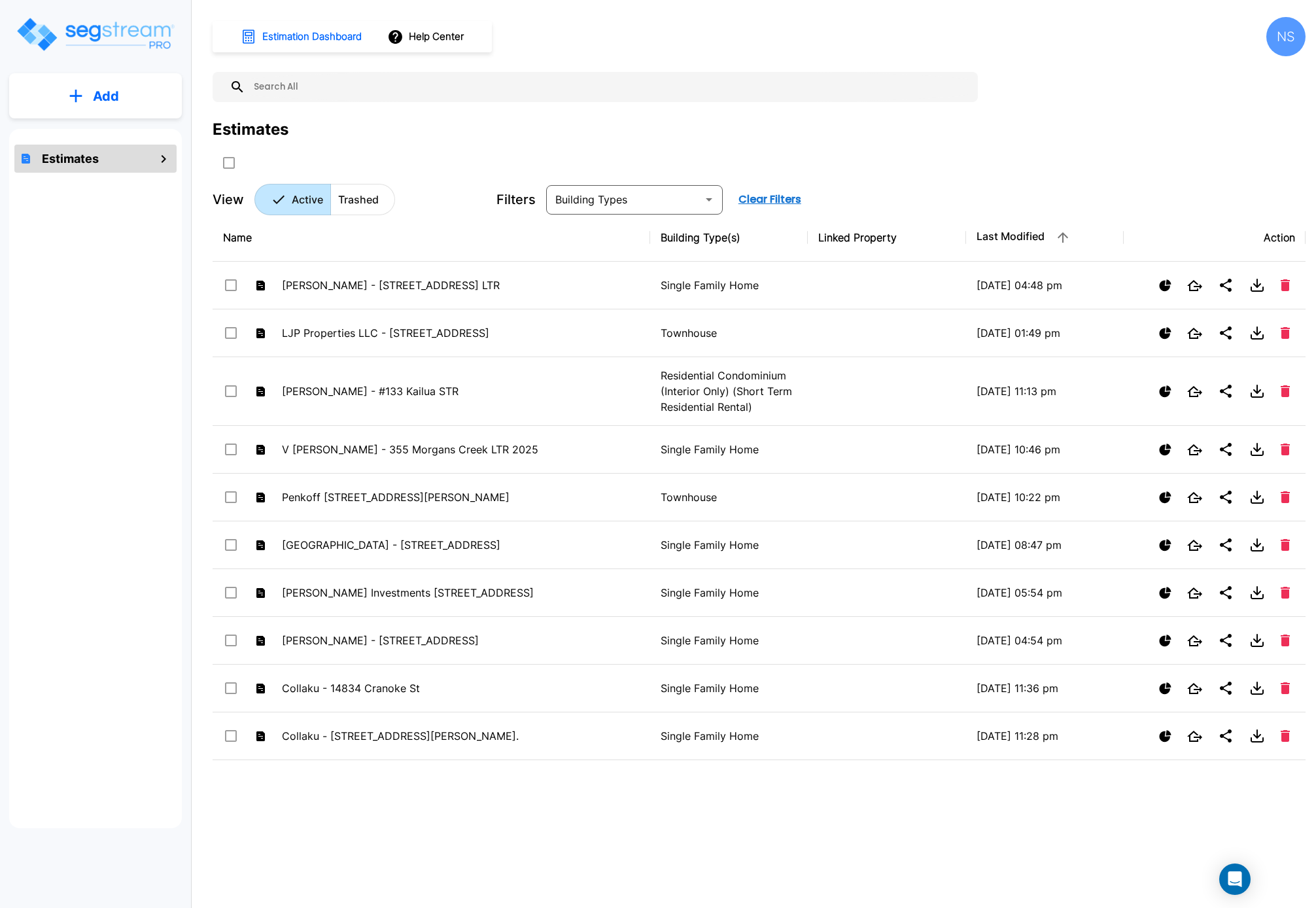
click at [89, 116] on div "Add" at bounding box center [95, 96] width 173 height 45
click at [91, 102] on button "Add" at bounding box center [95, 96] width 173 height 38
click at [79, 128] on p "Add Estimate" at bounding box center [103, 132] width 67 height 16
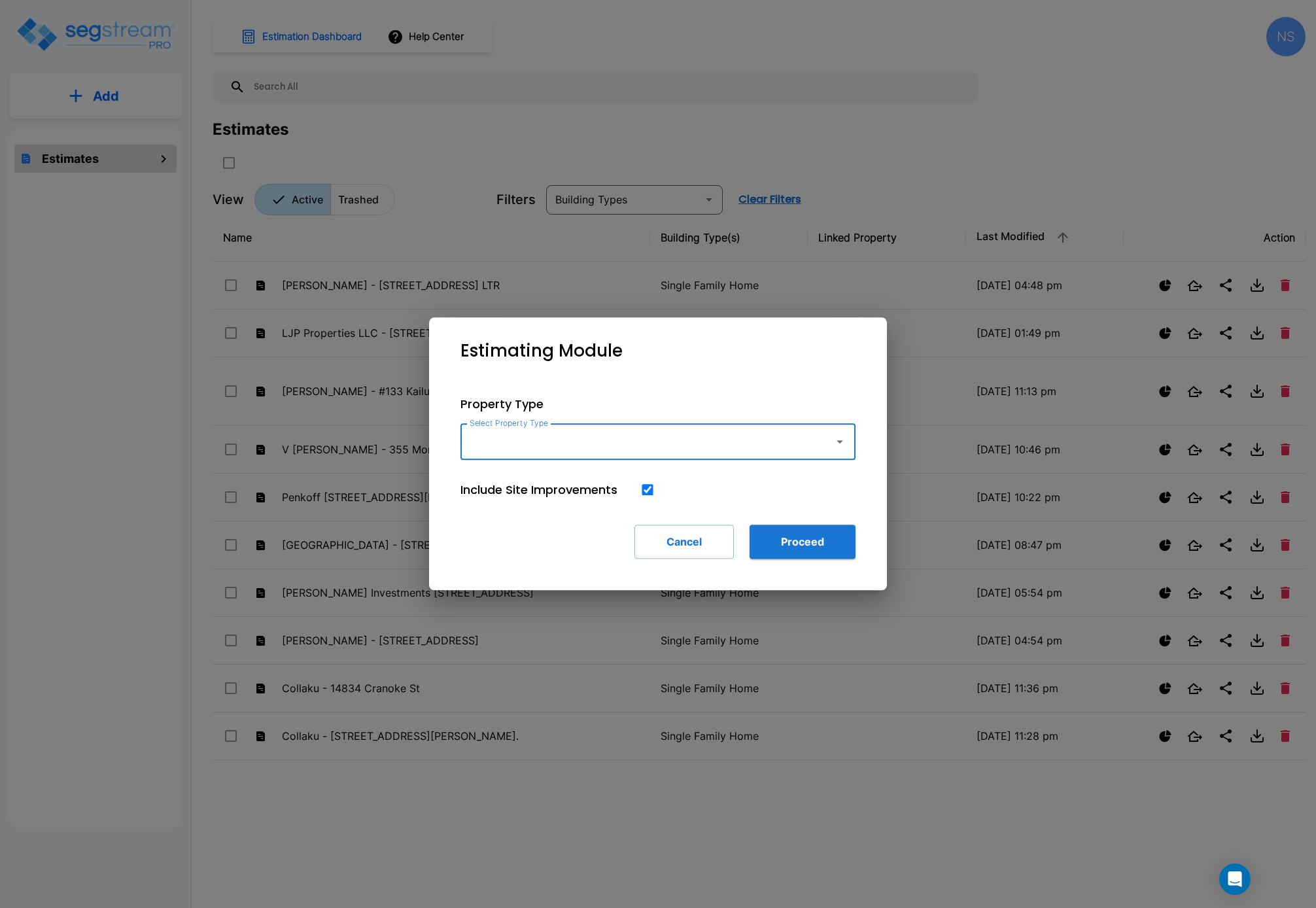
click at [708, 438] on input "Select Property Type" at bounding box center [644, 441] width 355 height 25
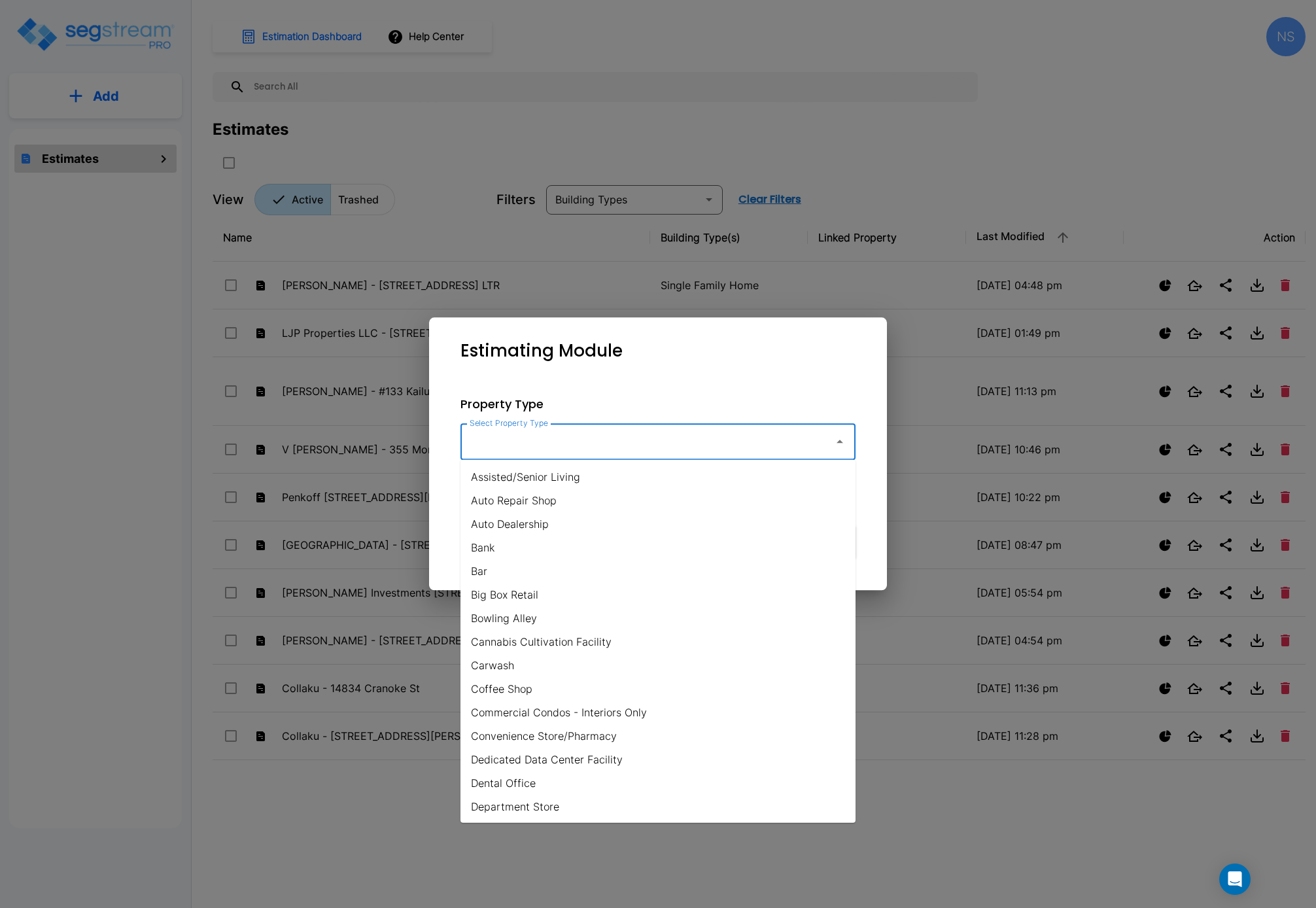
scroll to position [825, 0]
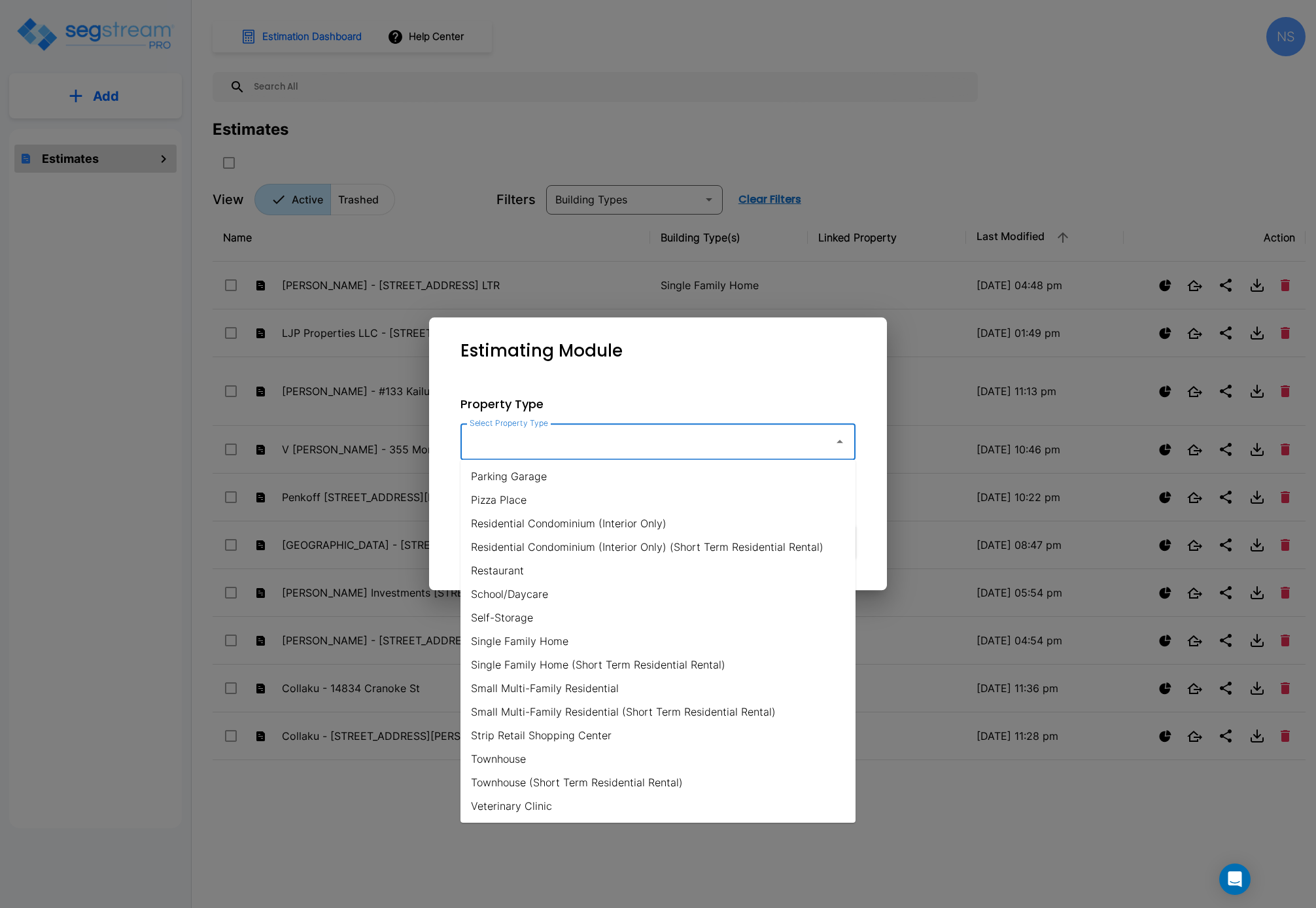
click at [528, 647] on li "Single Family Home" at bounding box center [658, 641] width 395 height 23
type input "Single Family Home"
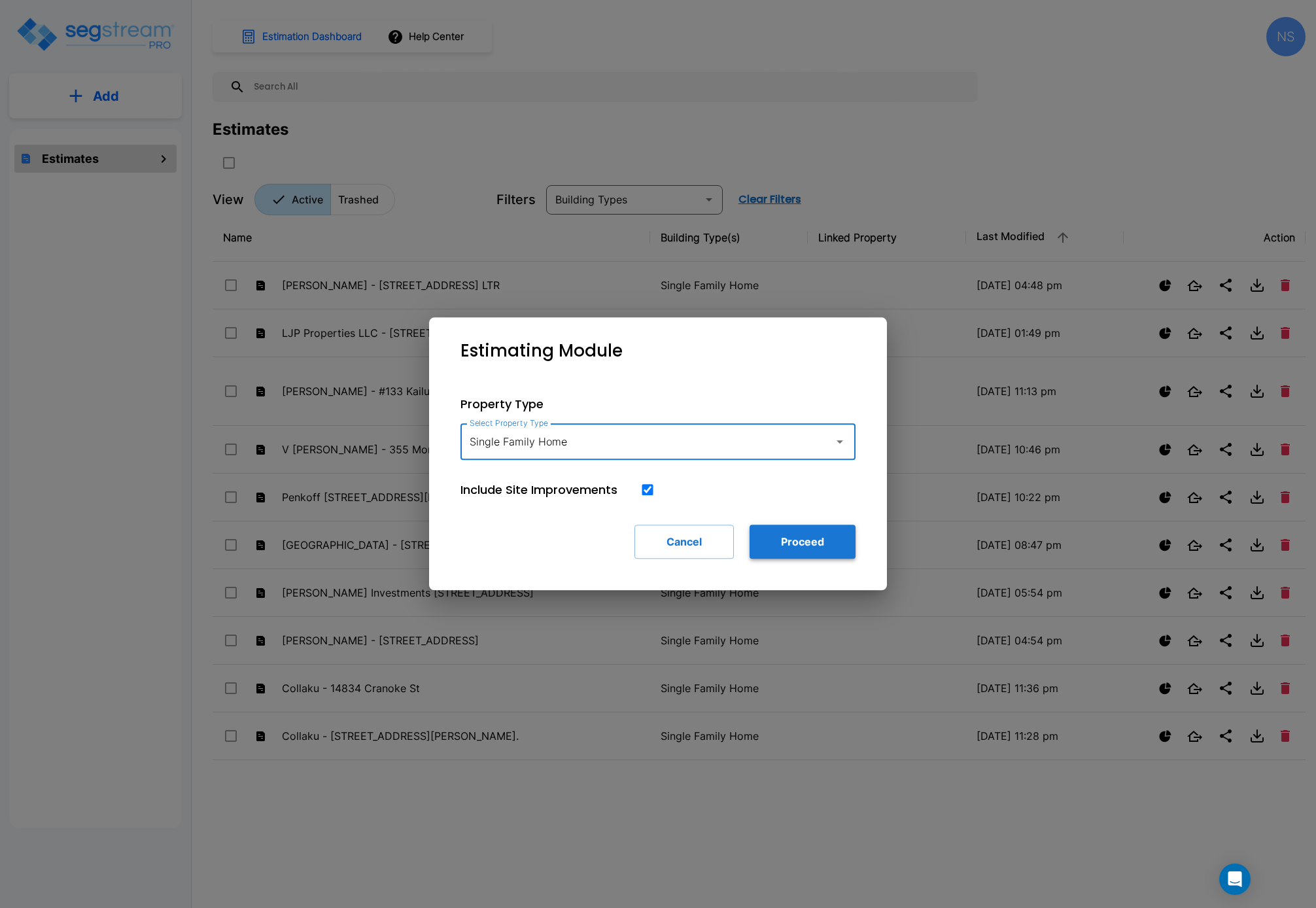
click at [809, 543] on button "Proceed" at bounding box center [802, 541] width 106 height 34
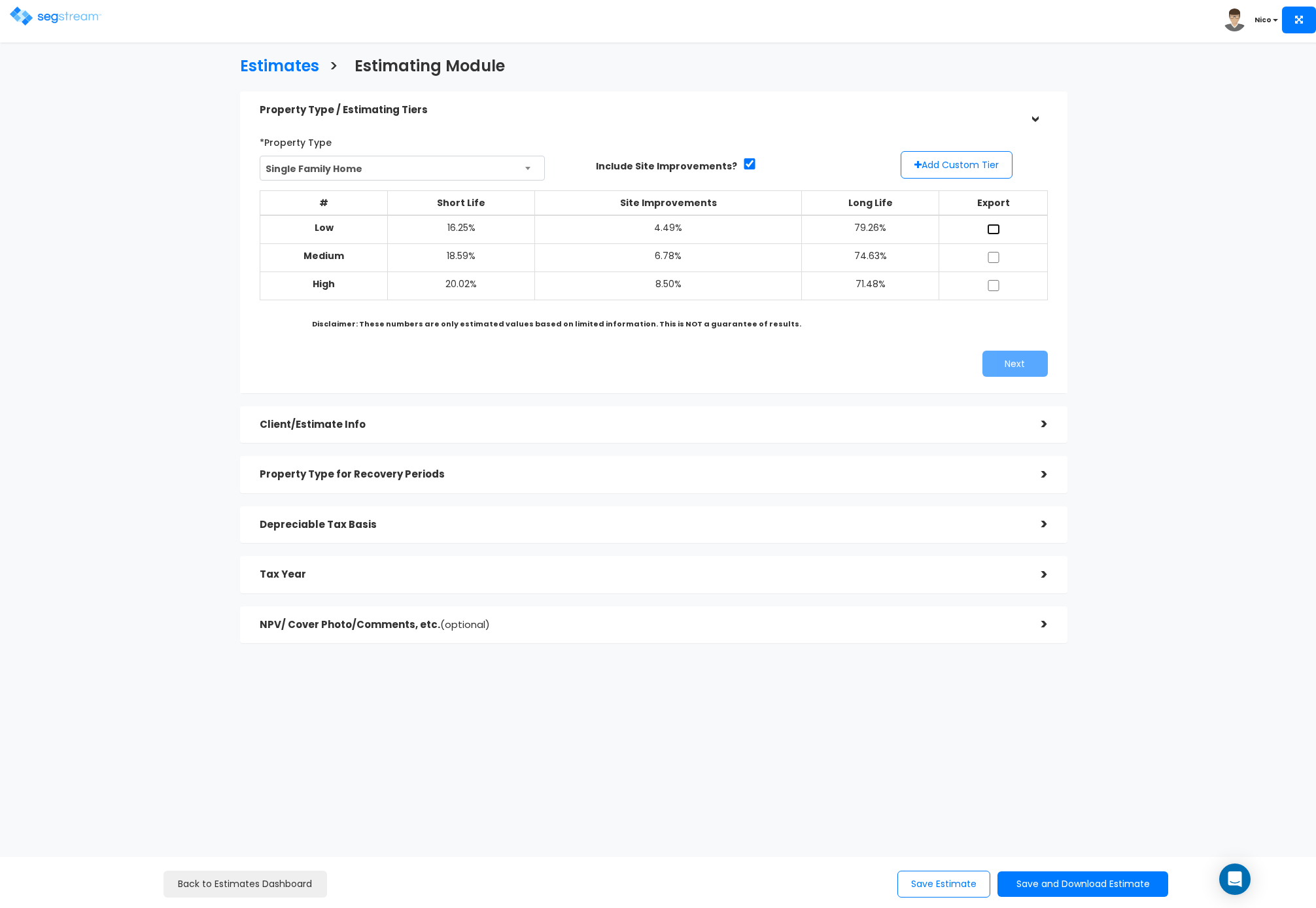
click at [997, 230] on input "checkbox" at bounding box center [994, 229] width 13 height 11
checkbox input "true"
click at [998, 265] on td at bounding box center [994, 258] width 109 height 28
click at [994, 260] on input "checkbox" at bounding box center [994, 257] width 13 height 11
checkbox input "true"
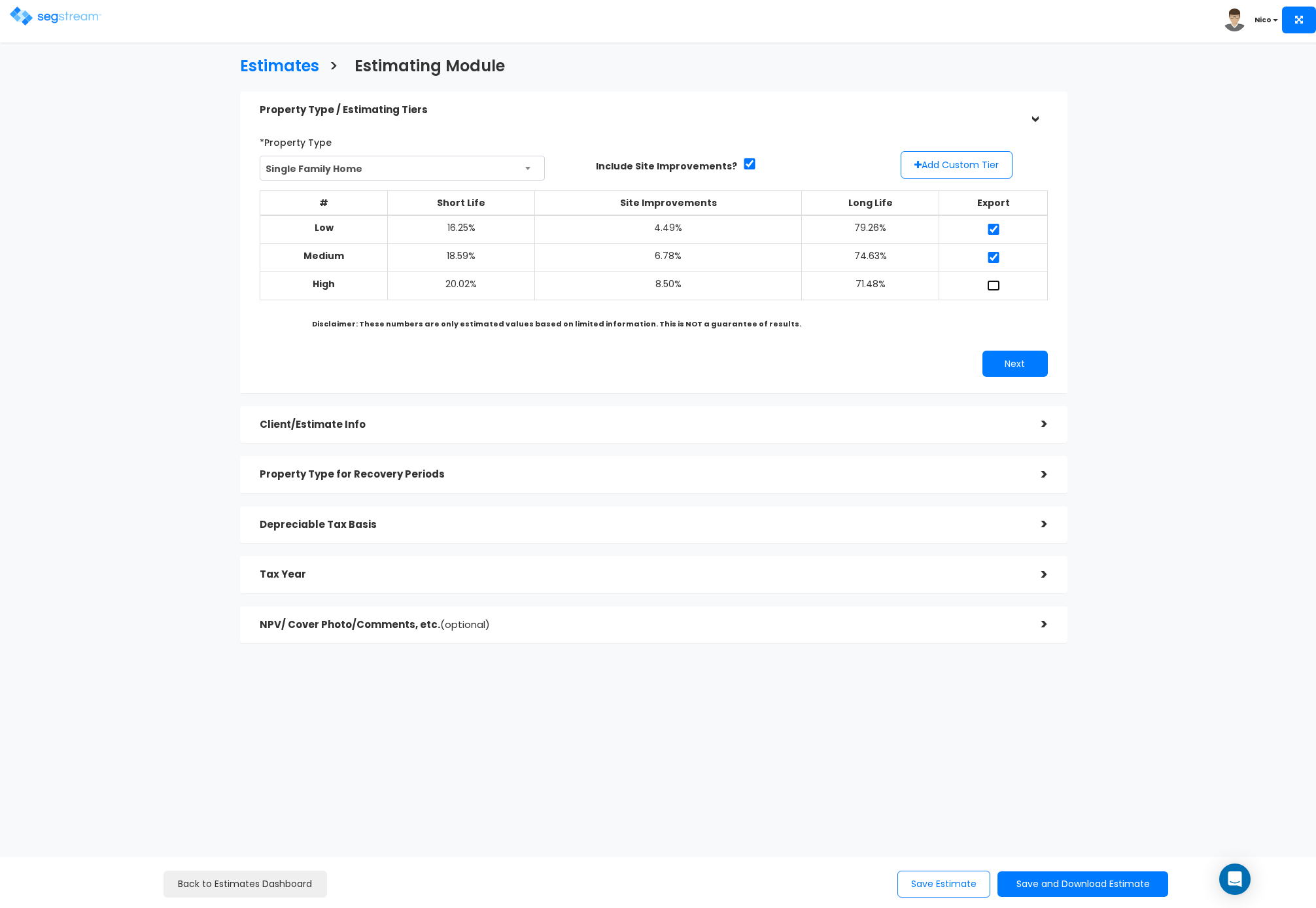
click at [994, 283] on input "checkbox" at bounding box center [994, 285] width 13 height 11
checkbox input "true"
click at [979, 168] on button "Add Custom Tier" at bounding box center [956, 165] width 112 height 27
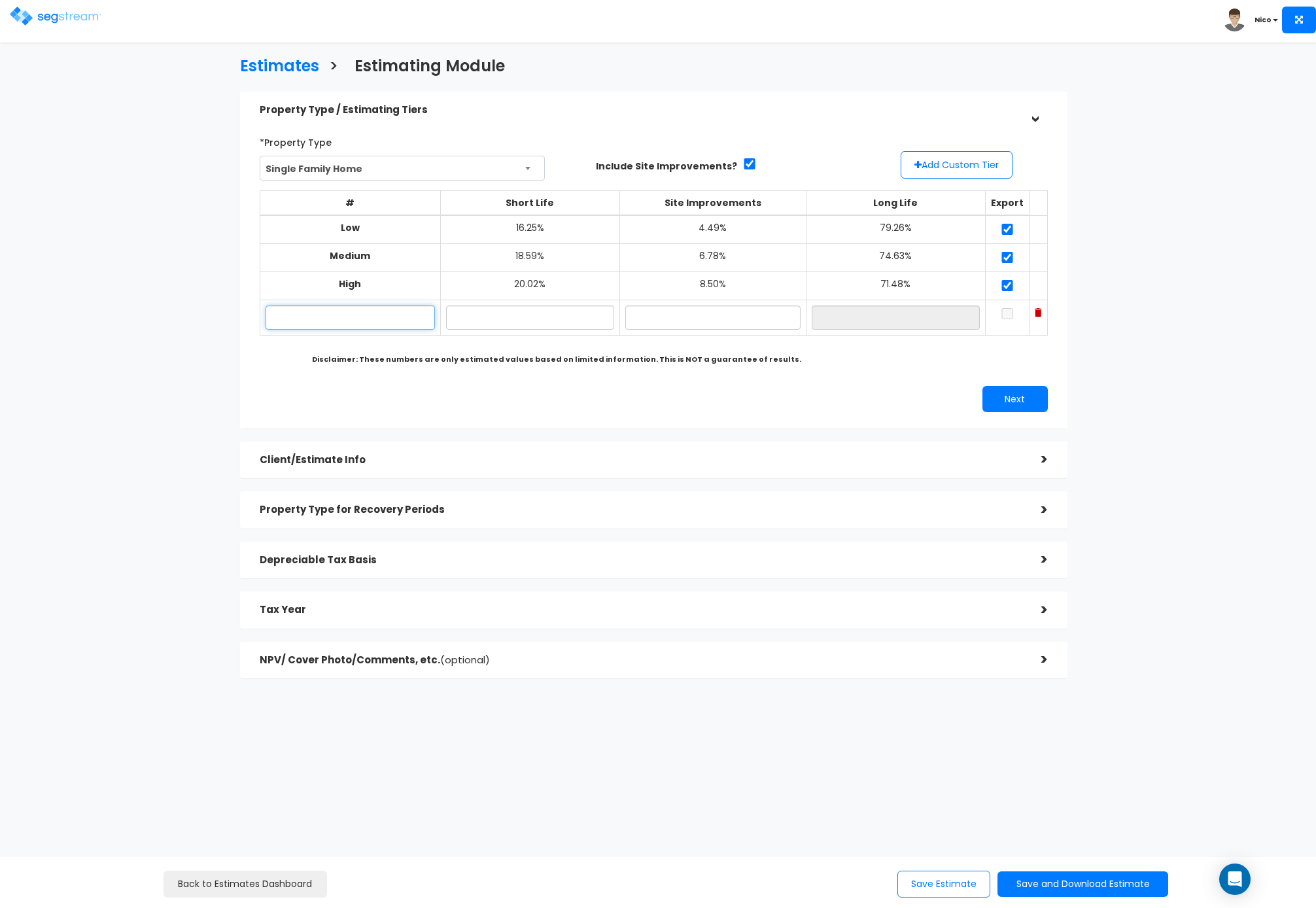
click at [300, 315] on input "text" at bounding box center [350, 317] width 169 height 24
type input "12872 SW 83rd, [PERSON_NAME] LTR"
type input "17.30%"
type input "4.90%"
type input "77.80%"
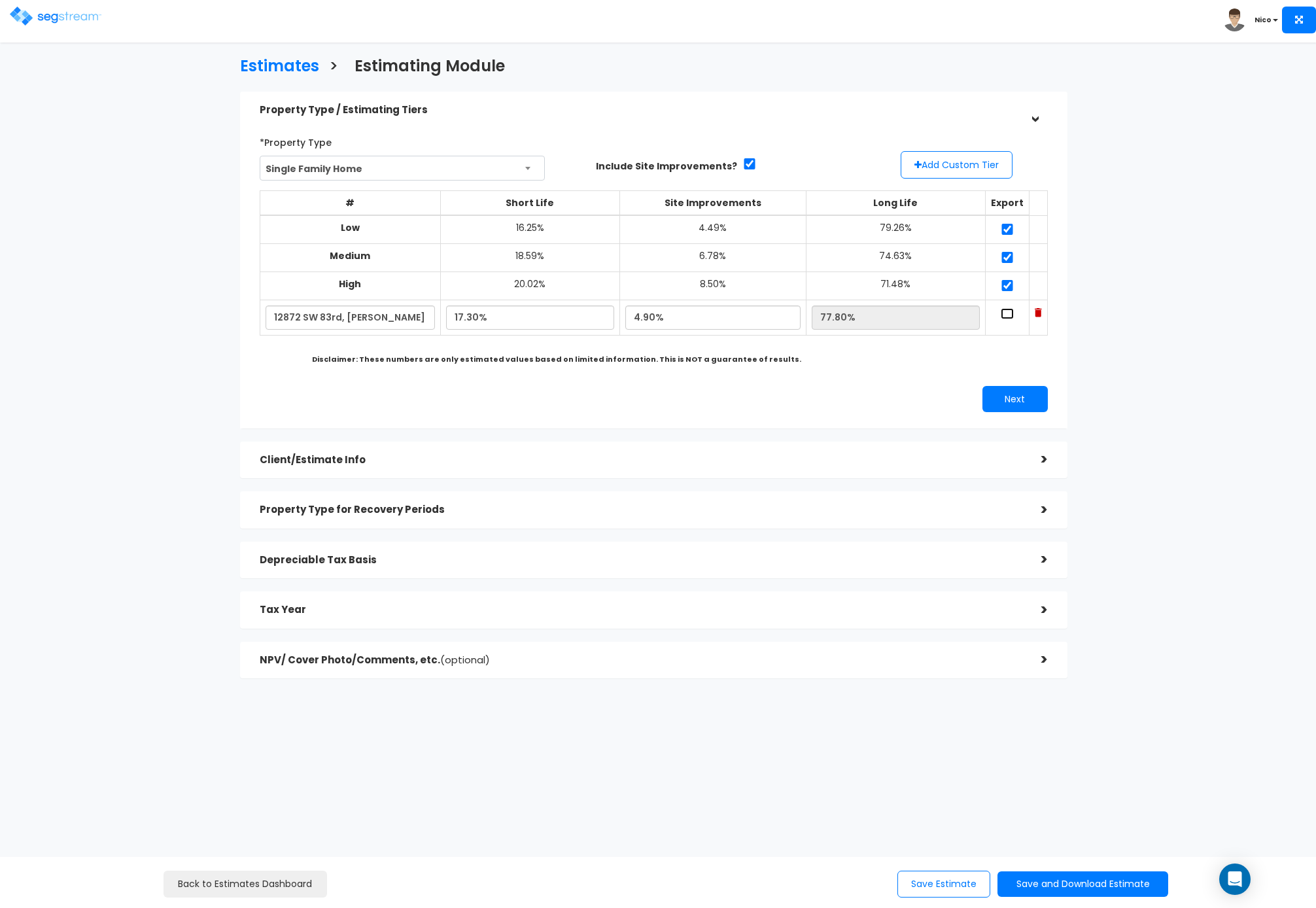
click at [1002, 318] on input "checkbox" at bounding box center [1007, 313] width 13 height 11
checkbox input "true"
click at [1005, 398] on button "Next" at bounding box center [1015, 399] width 65 height 26
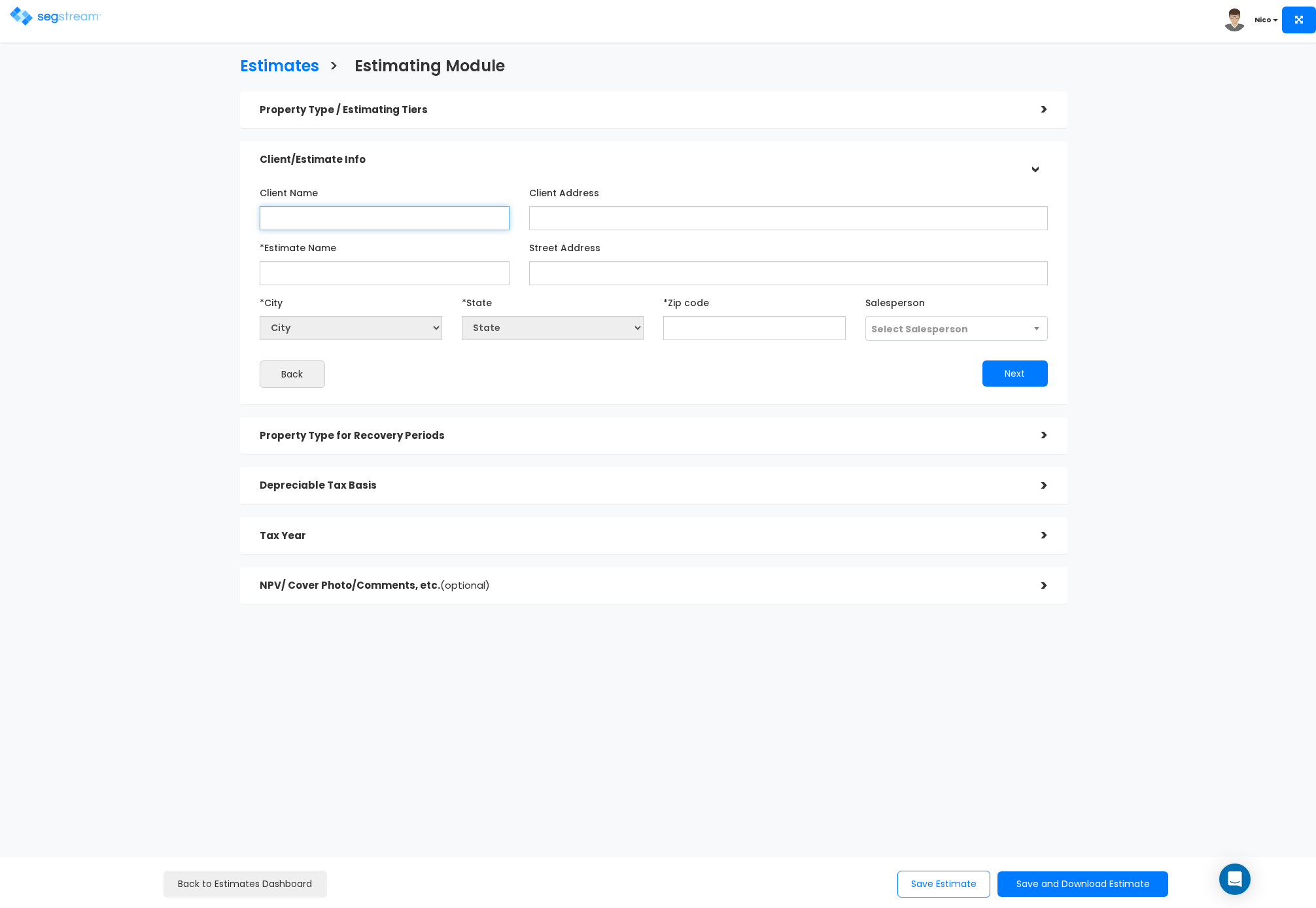
click at [358, 219] on input "Client Name" at bounding box center [384, 218] width 250 height 24
type input "[PERSON_NAME]"
click at [638, 214] on input "Client Address" at bounding box center [789, 218] width 519 height 24
type input "[STREET_ADDRESS]"
click at [374, 281] on input "*Estimate Name" at bounding box center [384, 273] width 250 height 24
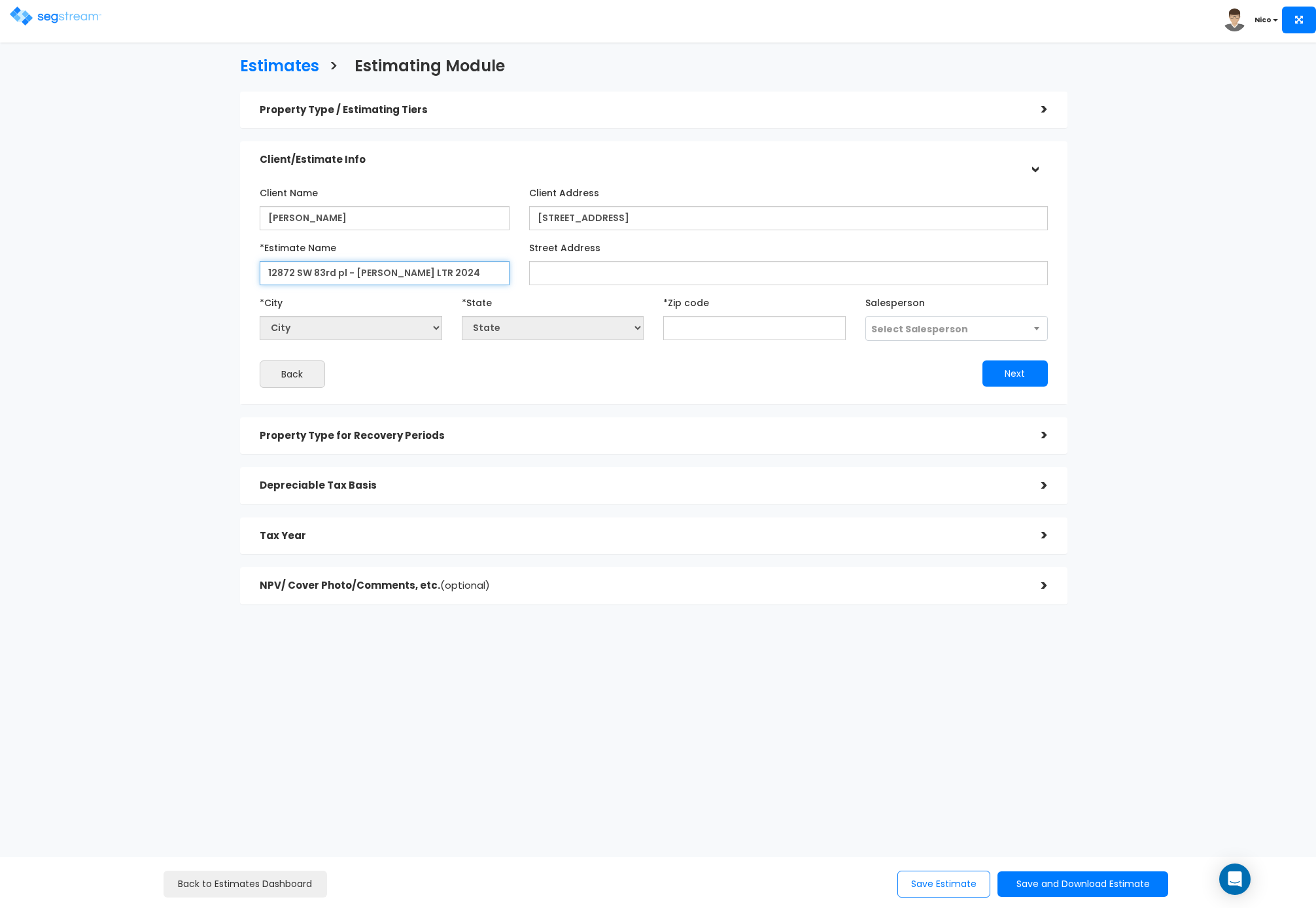
type input "12872 SW 83rd pl - [PERSON_NAME] LTR 2024"
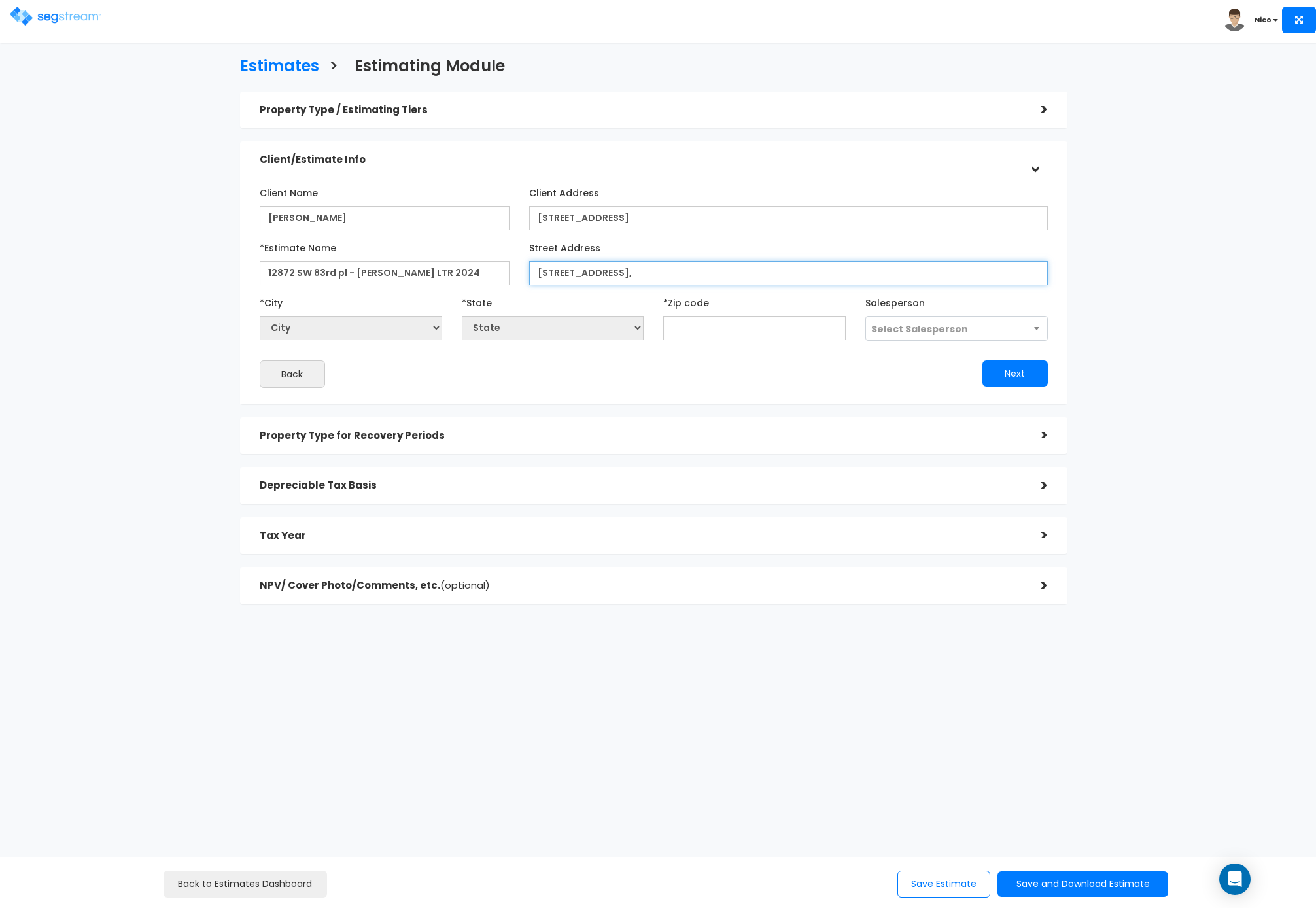
type input "[STREET_ADDRESS],"
click at [697, 326] on input "text" at bounding box center [754, 328] width 182 height 24
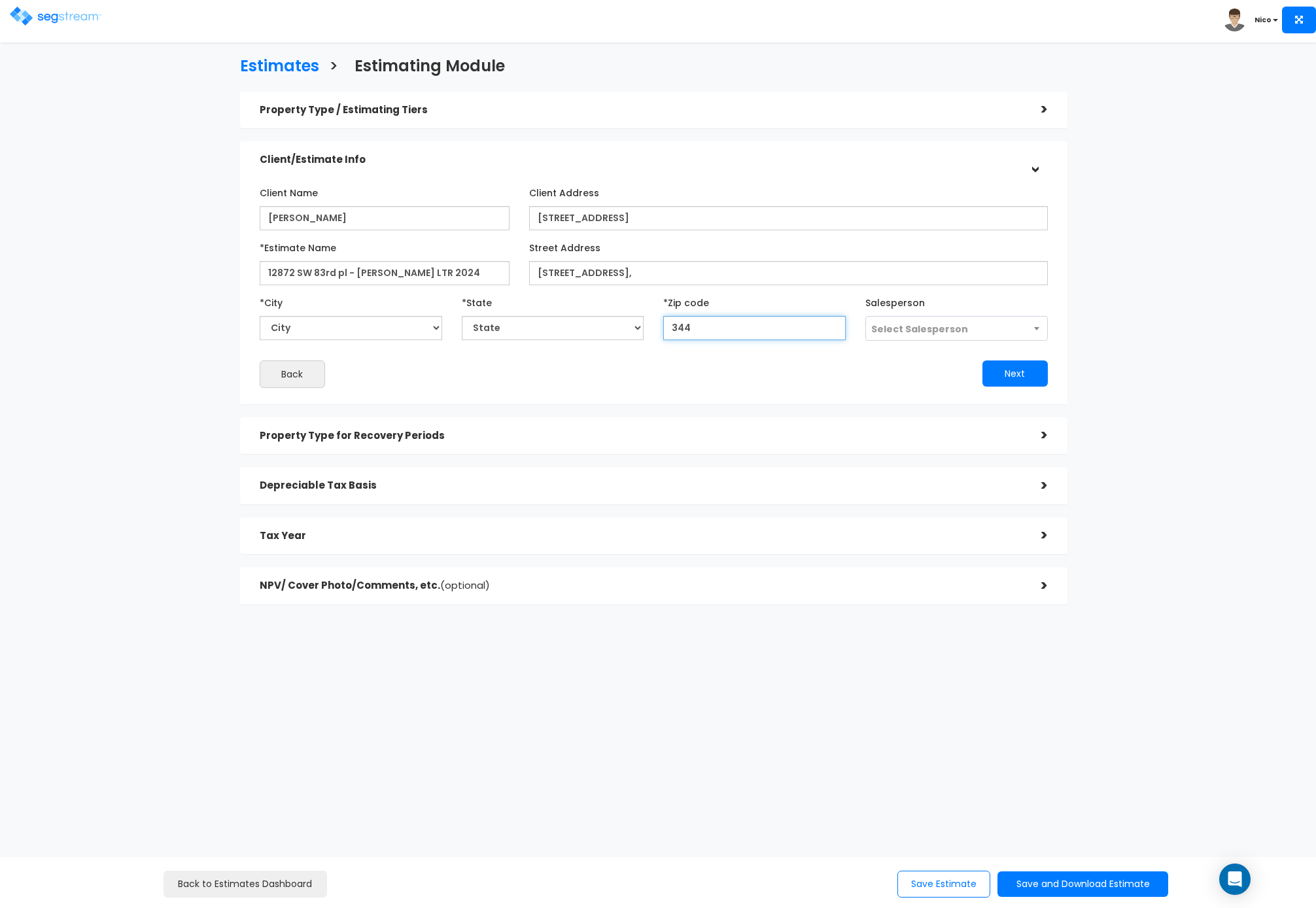
type input "3447"
select select "FL"
type input "34473"
click at [947, 323] on span "Select Salesperson" at bounding box center [919, 329] width 97 height 13
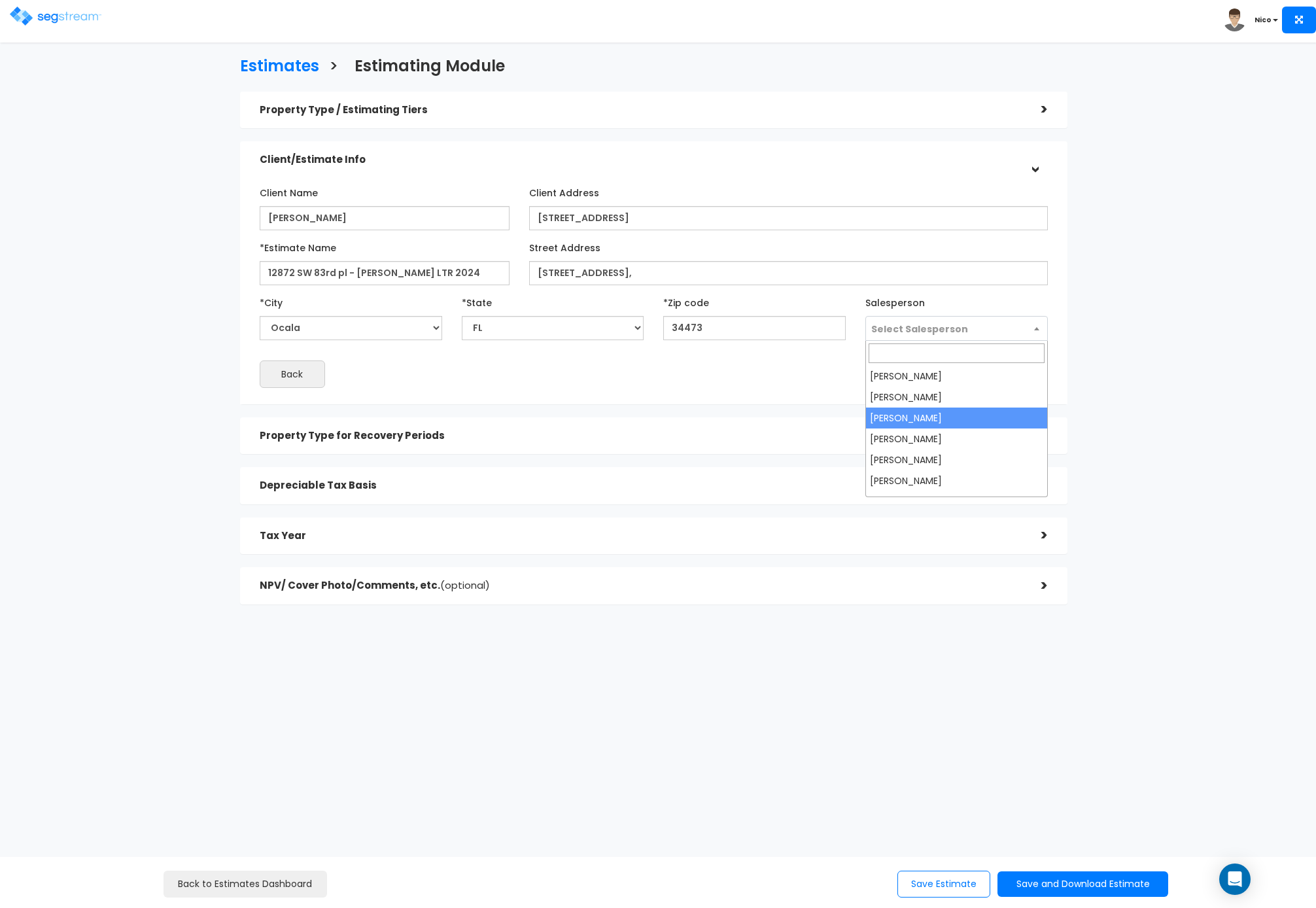
select select "173"
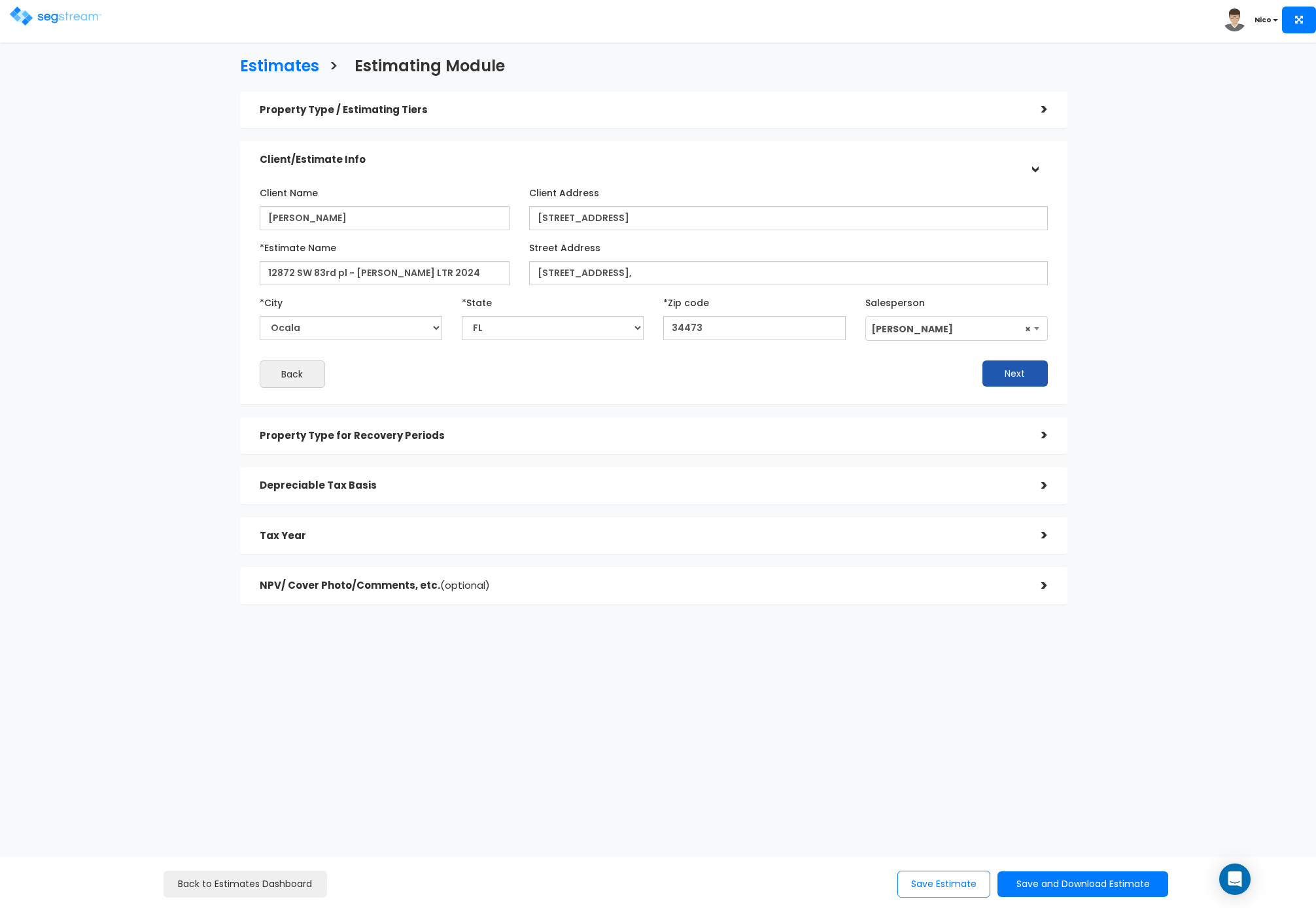
drag, startPoint x: 782, startPoint y: 376, endPoint x: 987, endPoint y: 381, distance: 205.1
click at [797, 376] on div "Next" at bounding box center [855, 373] width 404 height 26
click at [1026, 381] on button "Next" at bounding box center [1015, 373] width 65 height 26
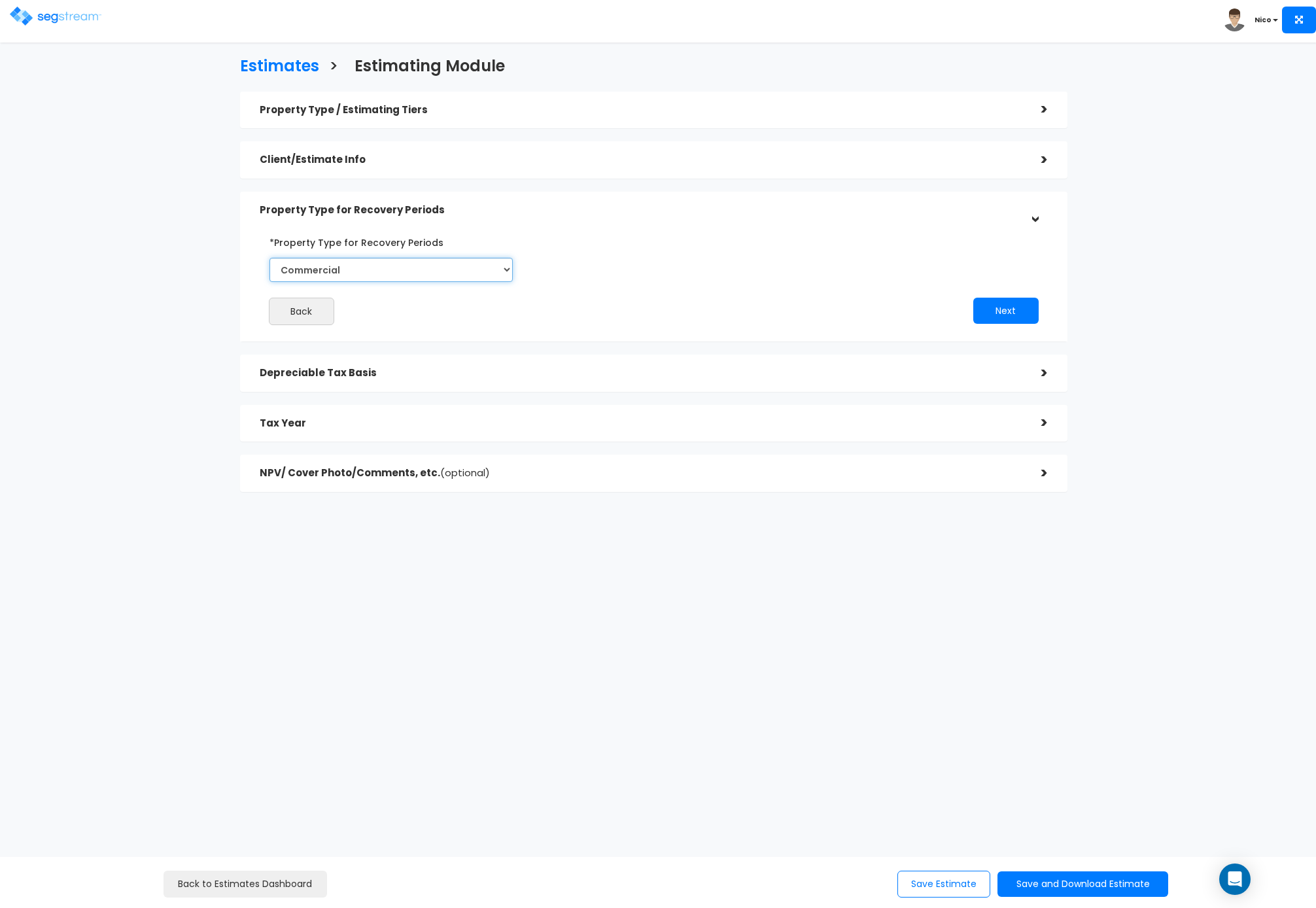
click at [385, 271] on select "Commercial Residential" at bounding box center [391, 269] width 243 height 24
select select "Residential"
click at [270, 258] on select "Commercial Residential" at bounding box center [391, 269] width 243 height 24
click at [1027, 312] on button "Next" at bounding box center [1006, 311] width 65 height 26
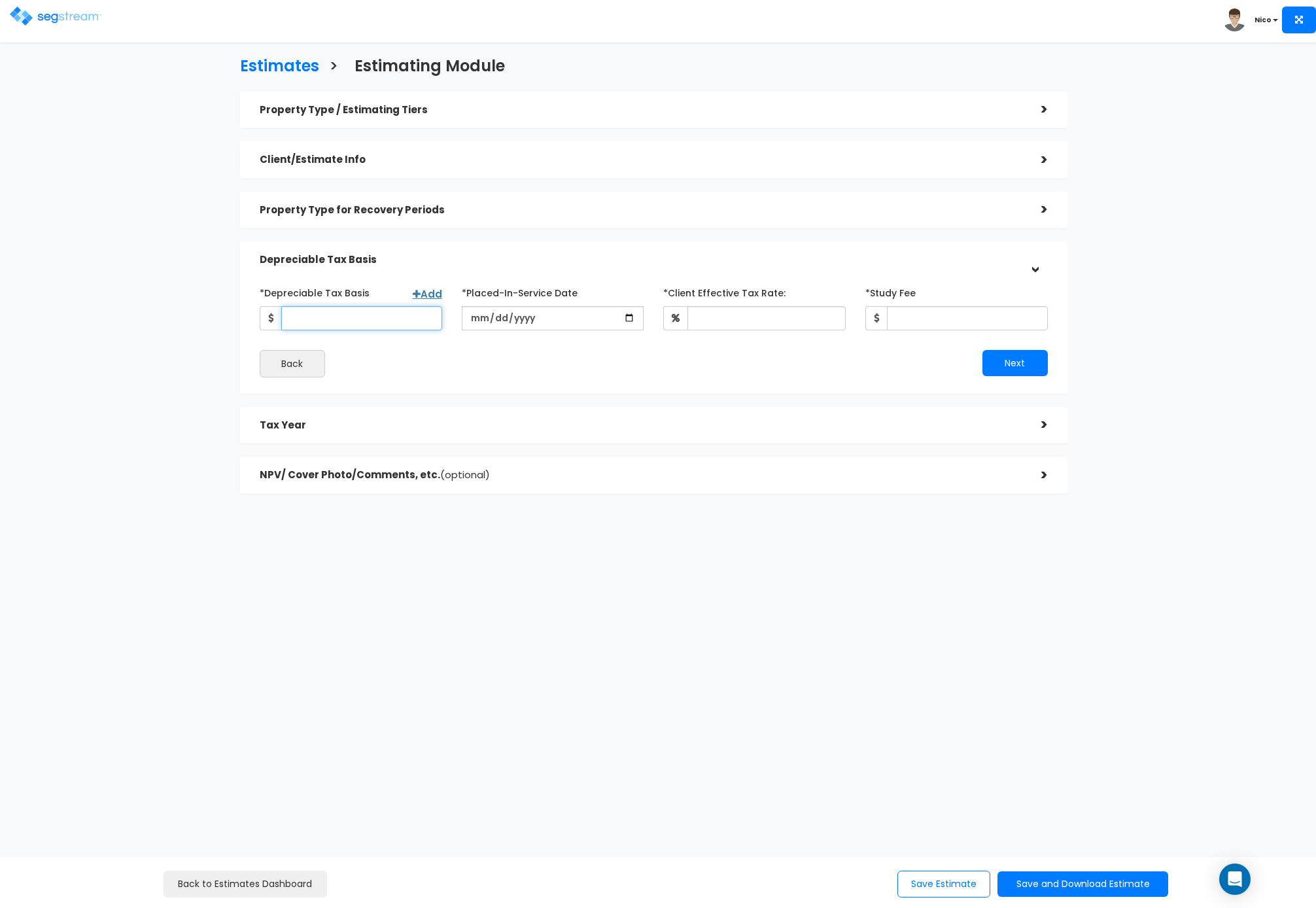
click at [323, 309] on input "*Depreciable Tax Basis" at bounding box center [362, 318] width 161 height 24
type input "268,500"
type input "[DATE]"
click at [764, 315] on input "*Client Effective Tax Rate:" at bounding box center [767, 318] width 158 height 24
type input "35"
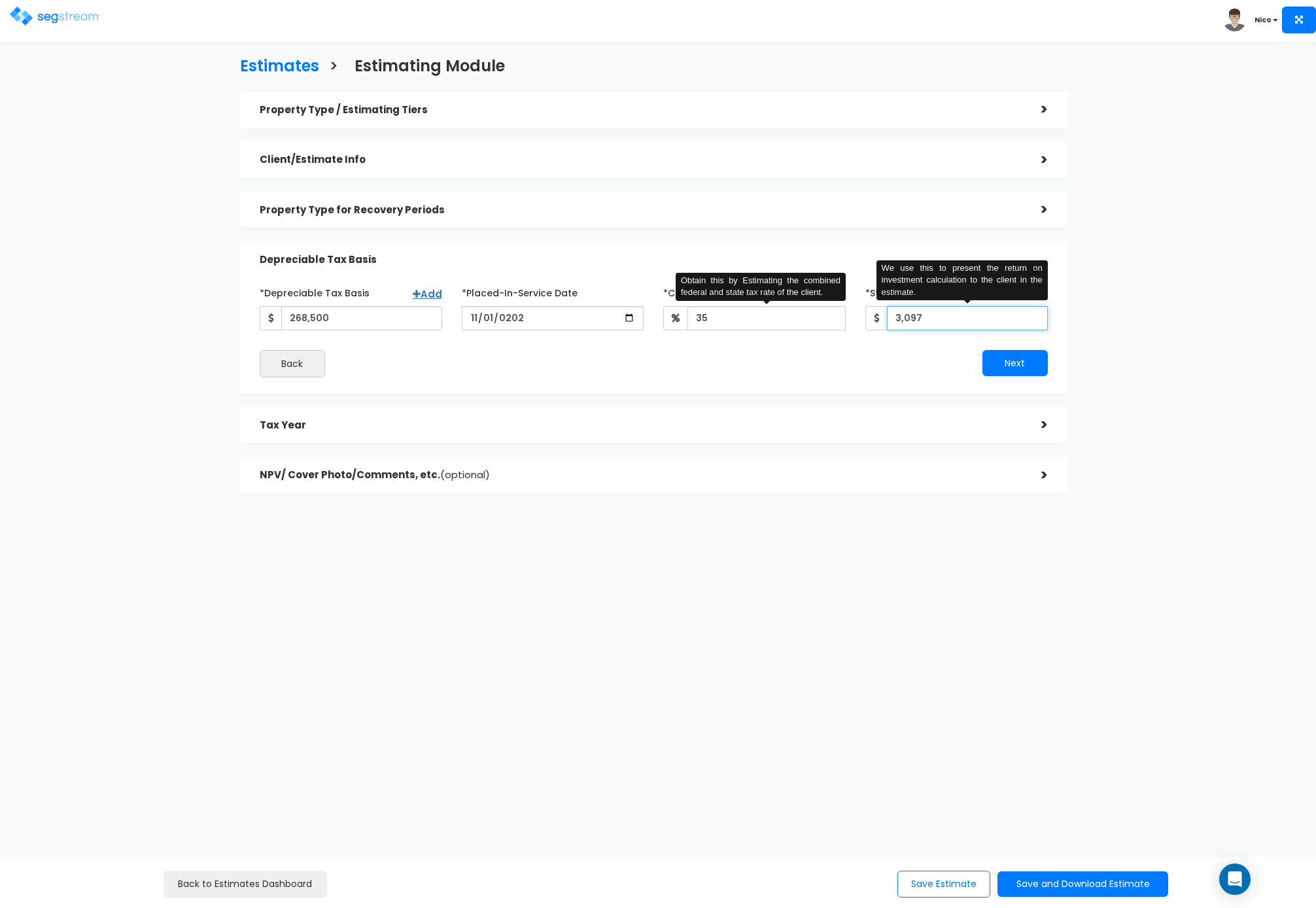
type input "3,097"
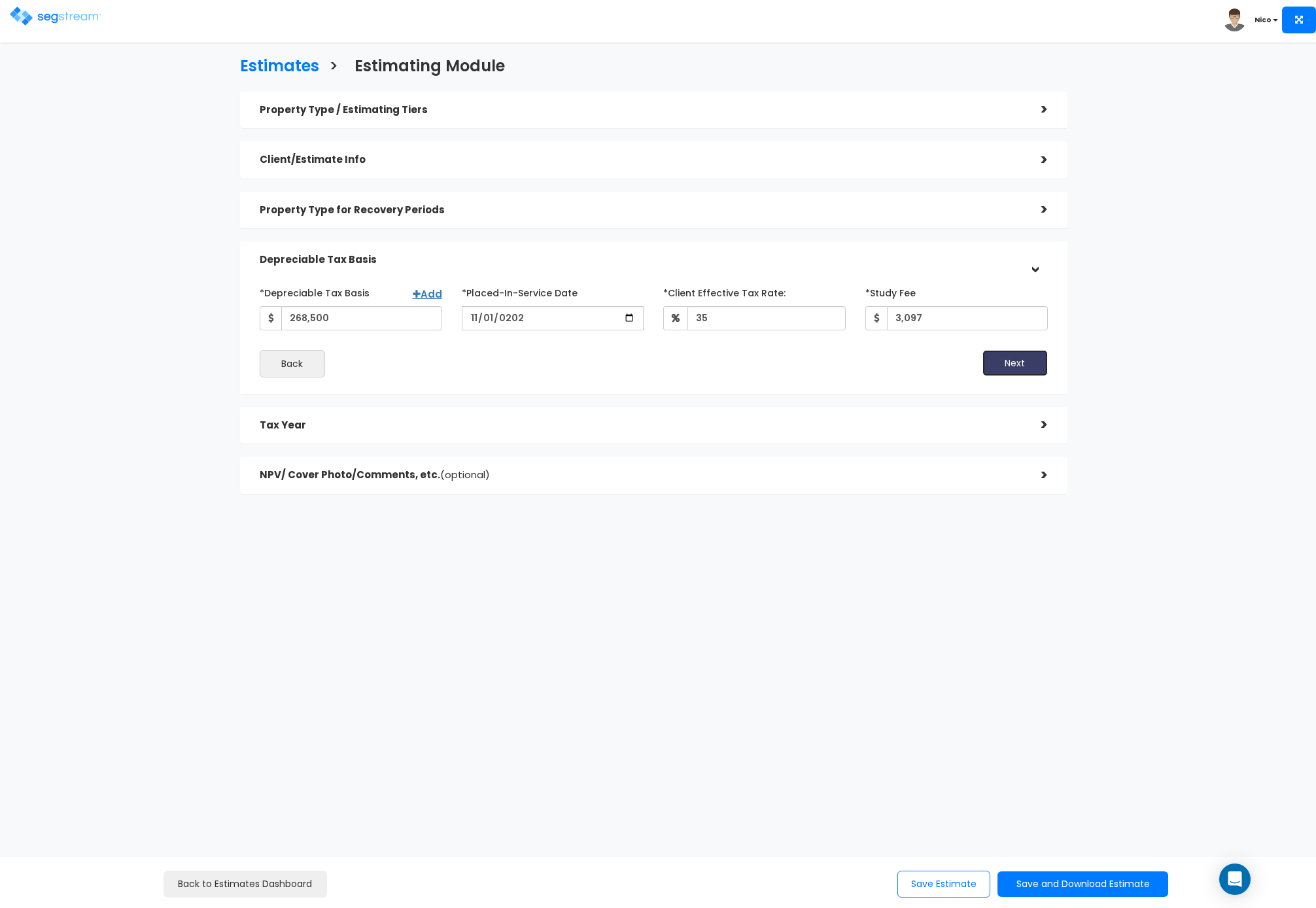
click at [1004, 358] on button "Next" at bounding box center [1015, 363] width 65 height 26
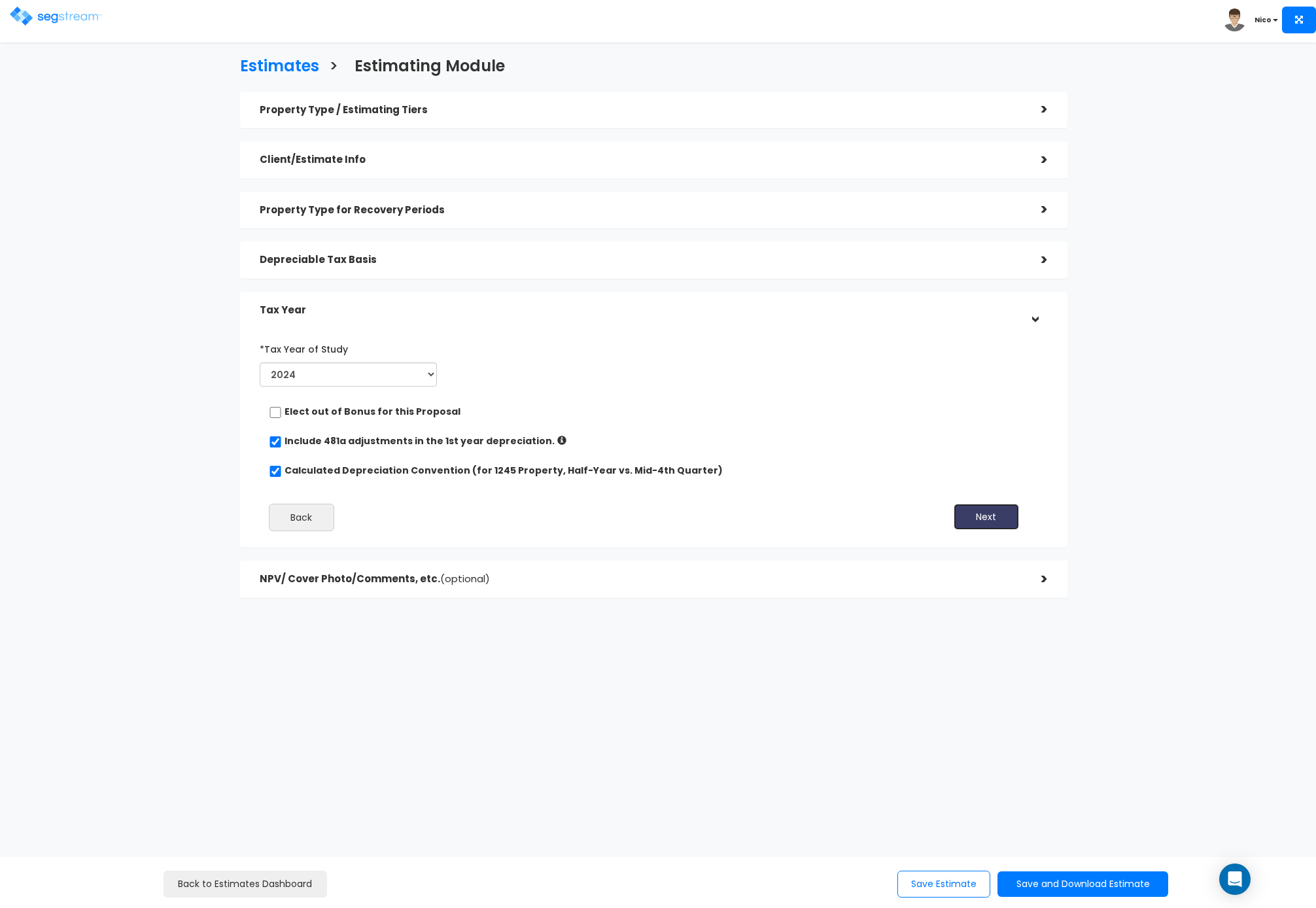
click at [991, 516] on button "Next" at bounding box center [986, 517] width 65 height 26
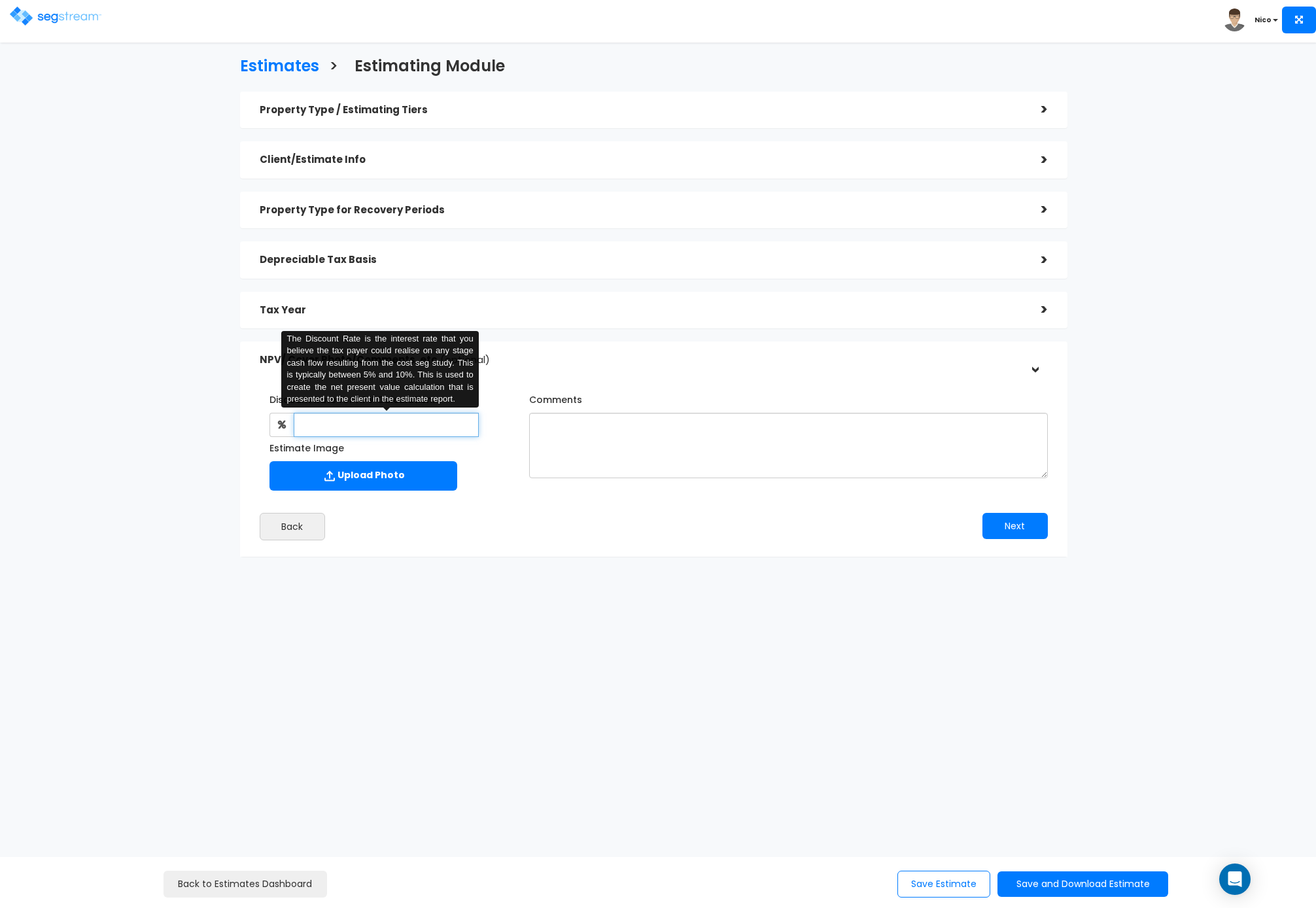
click at [373, 423] on input "text" at bounding box center [386, 424] width 185 height 24
type input "8"
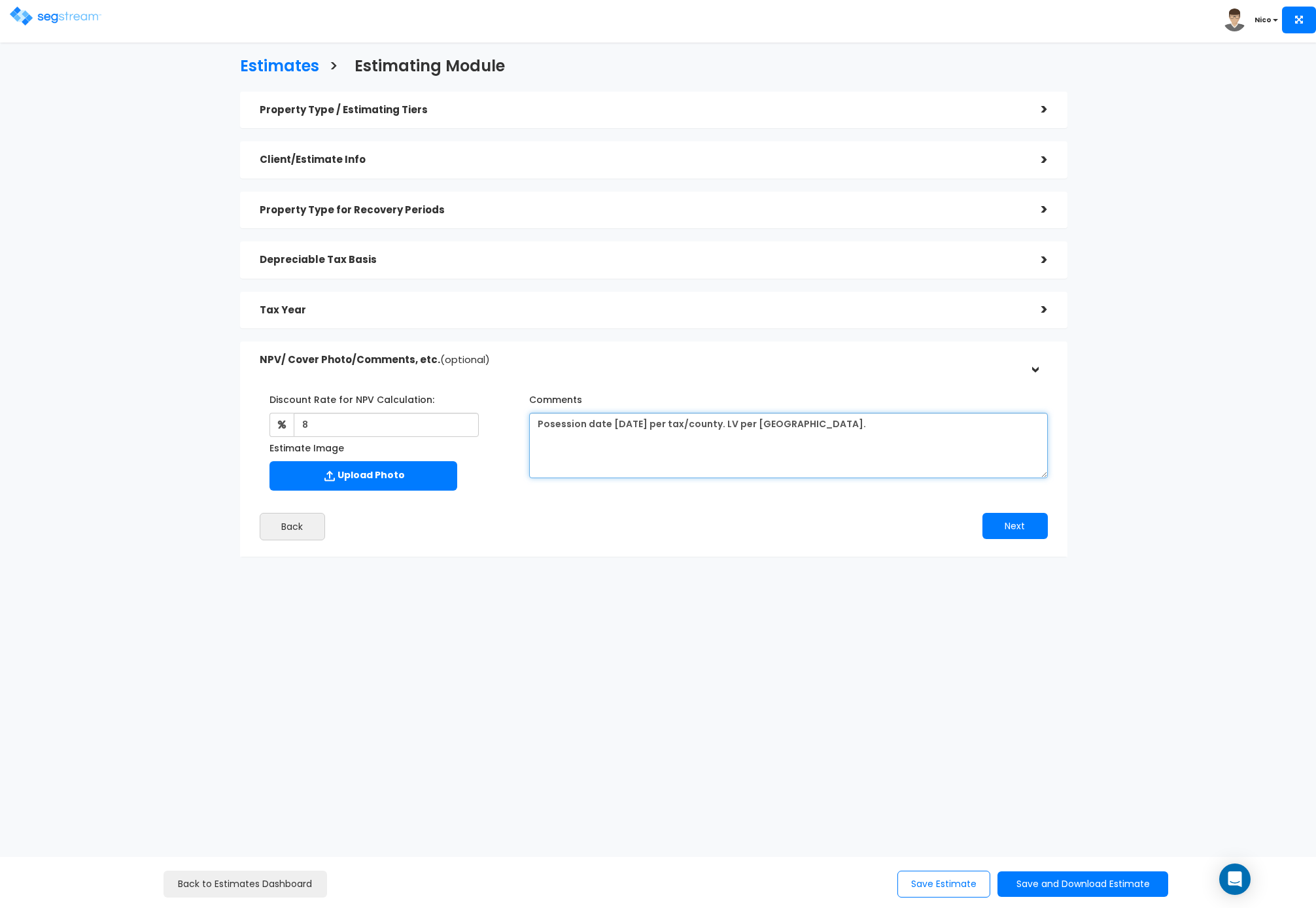
type textarea "Posession date [DATE] per tax/county. LV per [GEOGRAPHIC_DATA]."
drag, startPoint x: 811, startPoint y: 525, endPoint x: 919, endPoint y: 531, distance: 108.2
click at [813, 525] on div "Next" at bounding box center [855, 526] width 404 height 26
click at [1005, 529] on button "Next" at bounding box center [1015, 526] width 65 height 26
click at [939, 867] on div "Back to Estimates Dashboard Save Estimate Save and Download Estimate Standard E…" at bounding box center [659, 883] width 1071 height 30
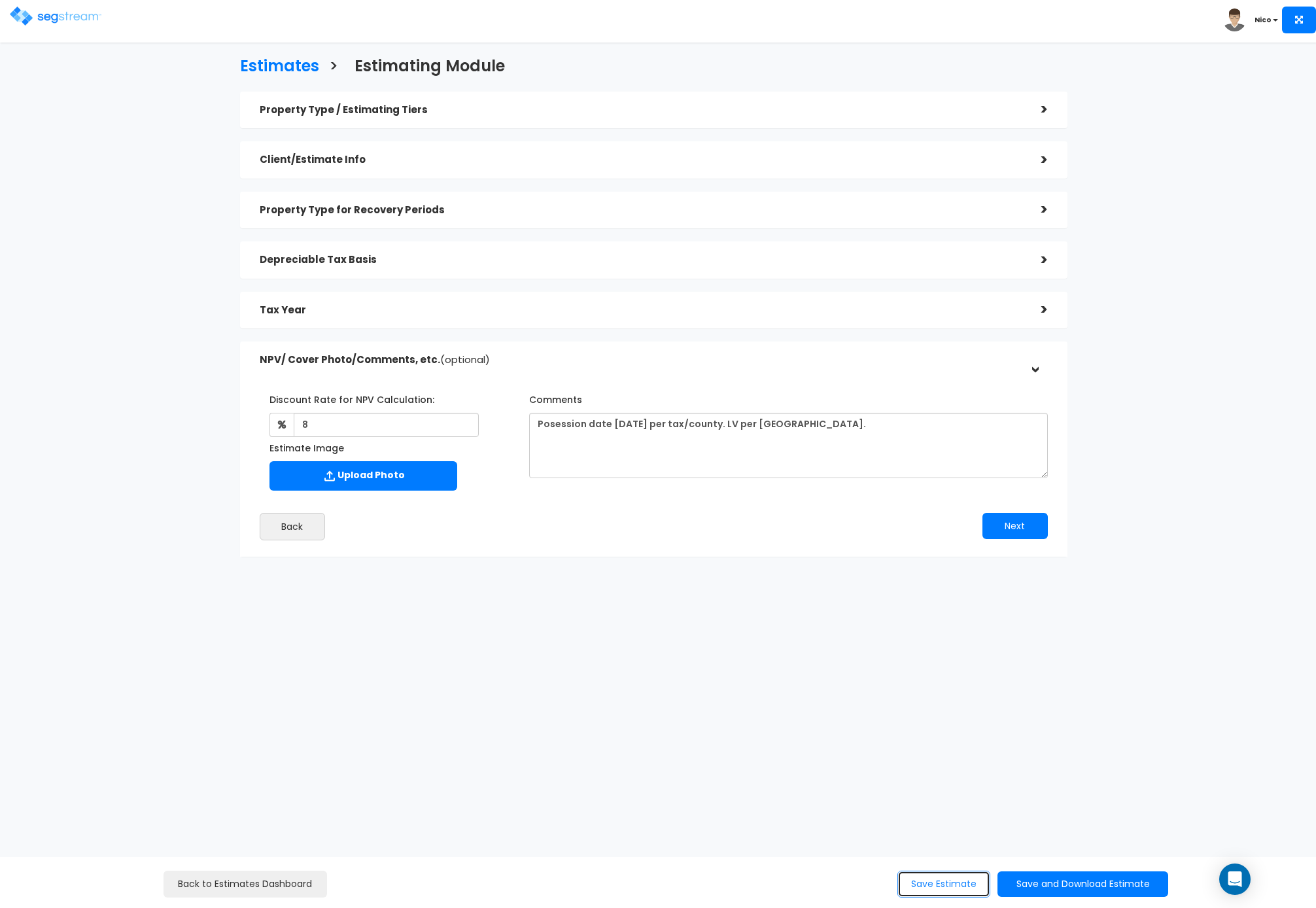
click at [937, 873] on button "Save Estimate" at bounding box center [943, 883] width 93 height 27
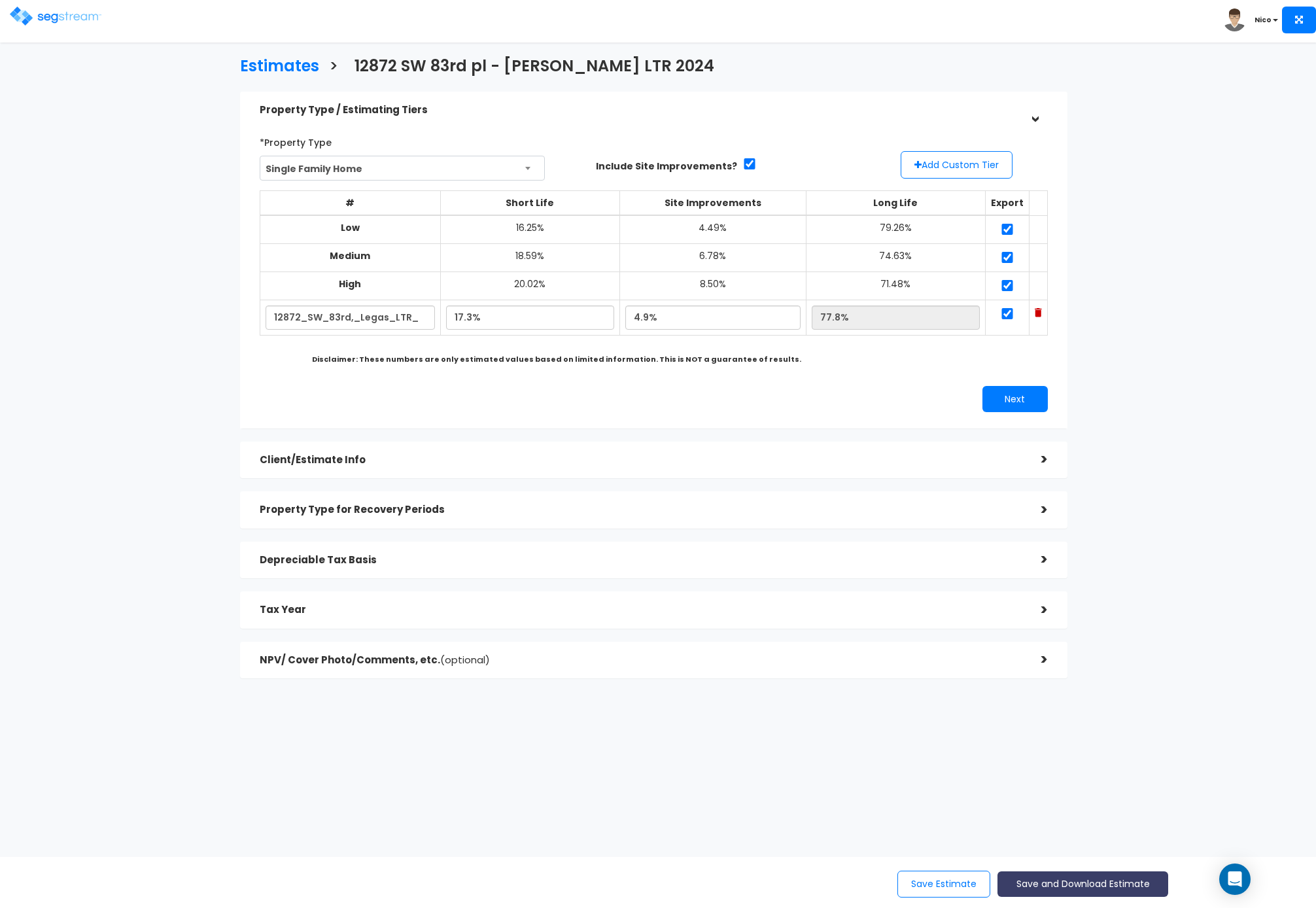
click at [1051, 884] on button "Save and Download Estimate" at bounding box center [1083, 883] width 171 height 25
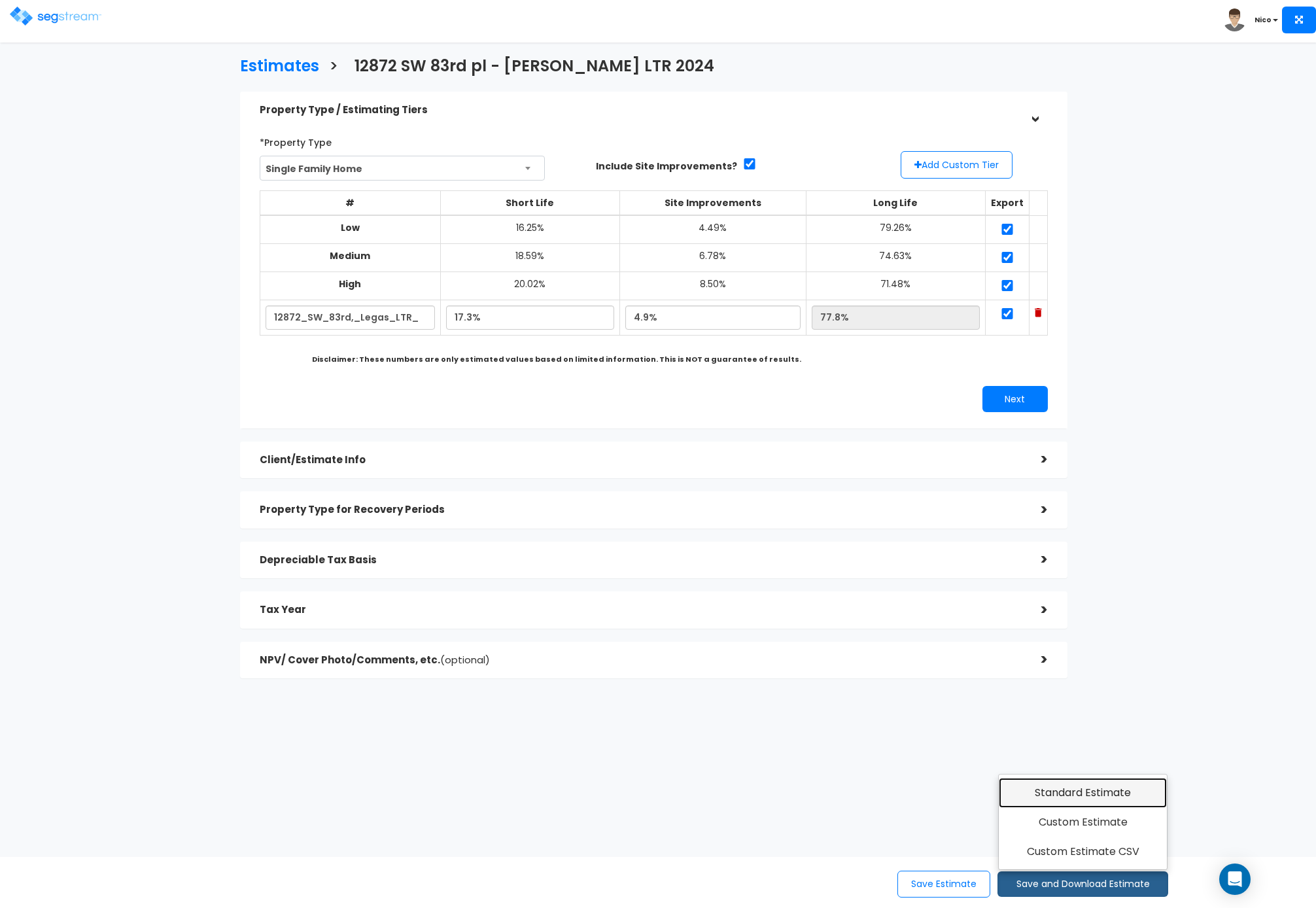
click at [1089, 795] on link "Standard Estimate" at bounding box center [1083, 793] width 168 height 30
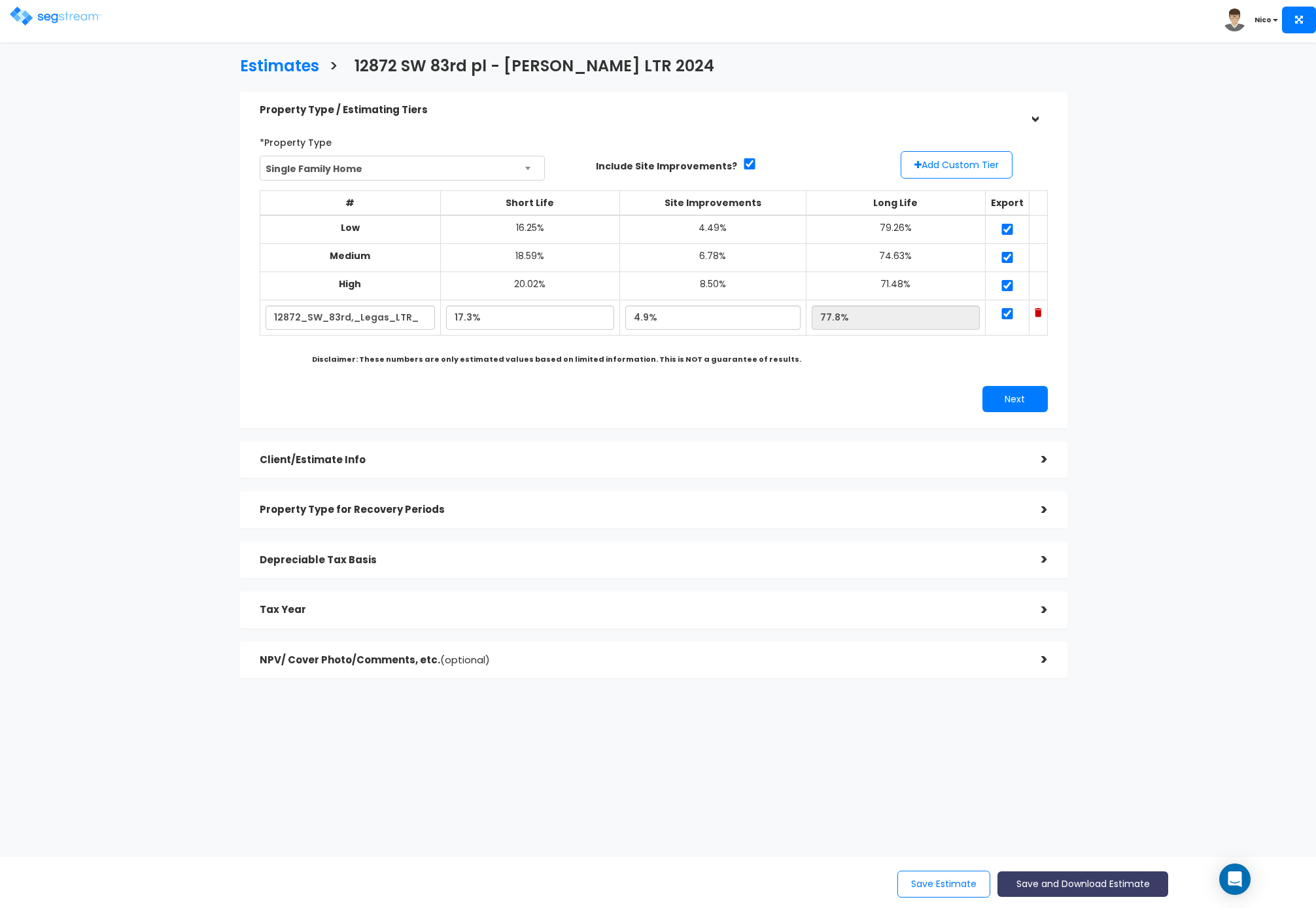
click at [1053, 884] on button "Save and Download Estimate" at bounding box center [1083, 883] width 171 height 25
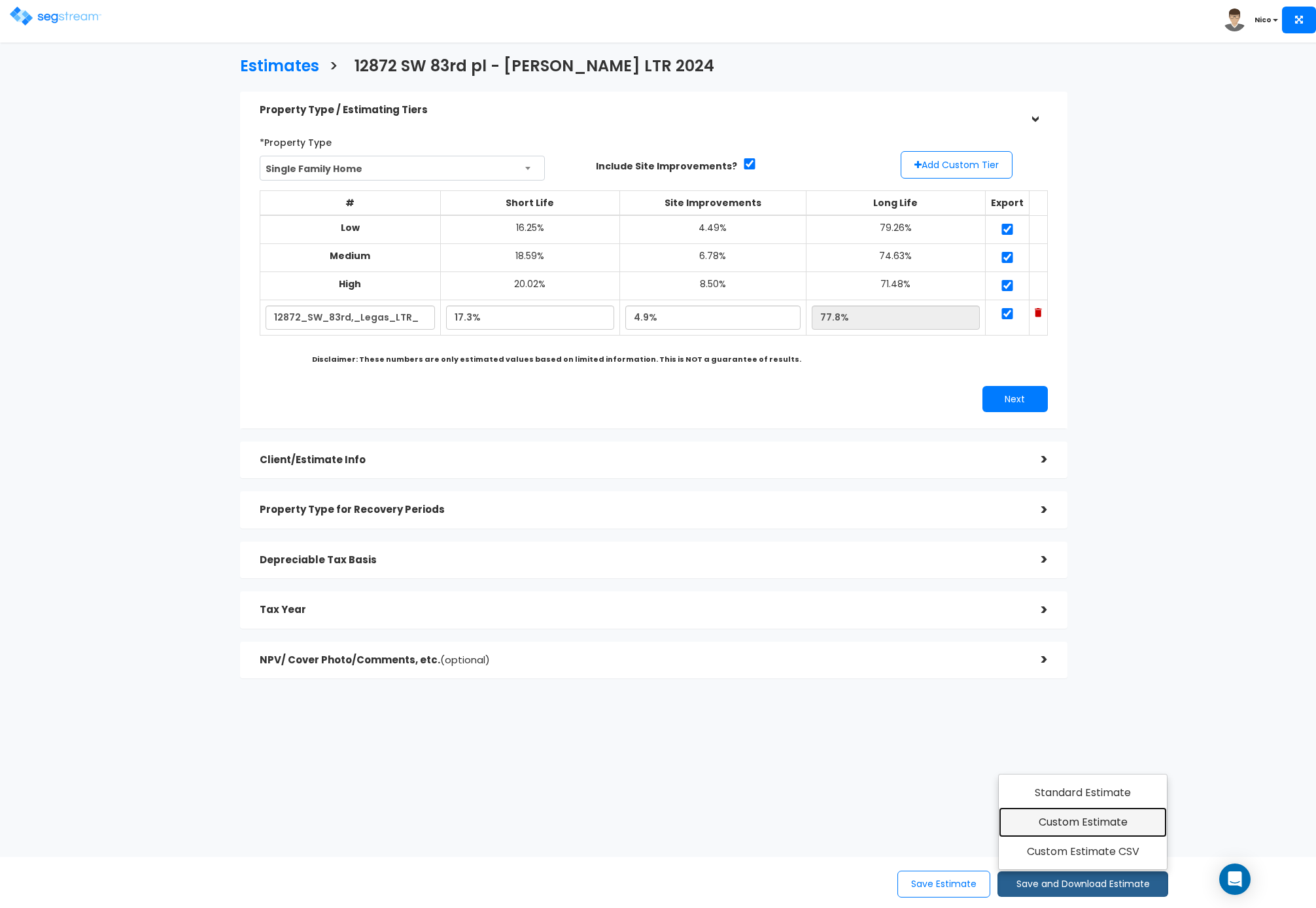
click at [1084, 829] on link "Custom Estimate" at bounding box center [1083, 822] width 168 height 30
